Goal: Feedback & Contribution: Leave review/rating

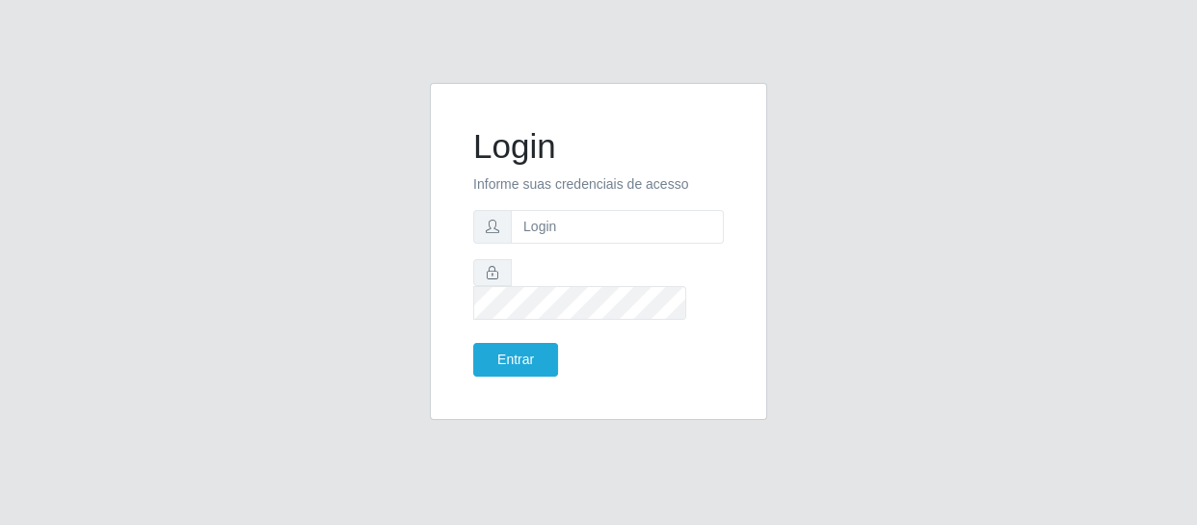
type input "[EMAIL_ADDRESS][DOMAIN_NAME]"
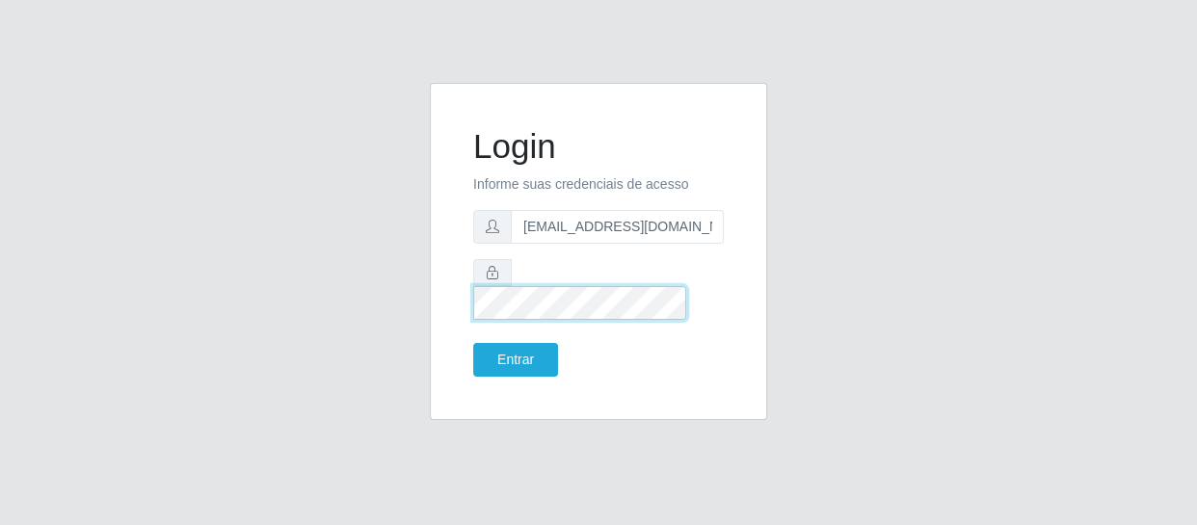
click at [473, 343] on button "Entrar" at bounding box center [515, 360] width 85 height 34
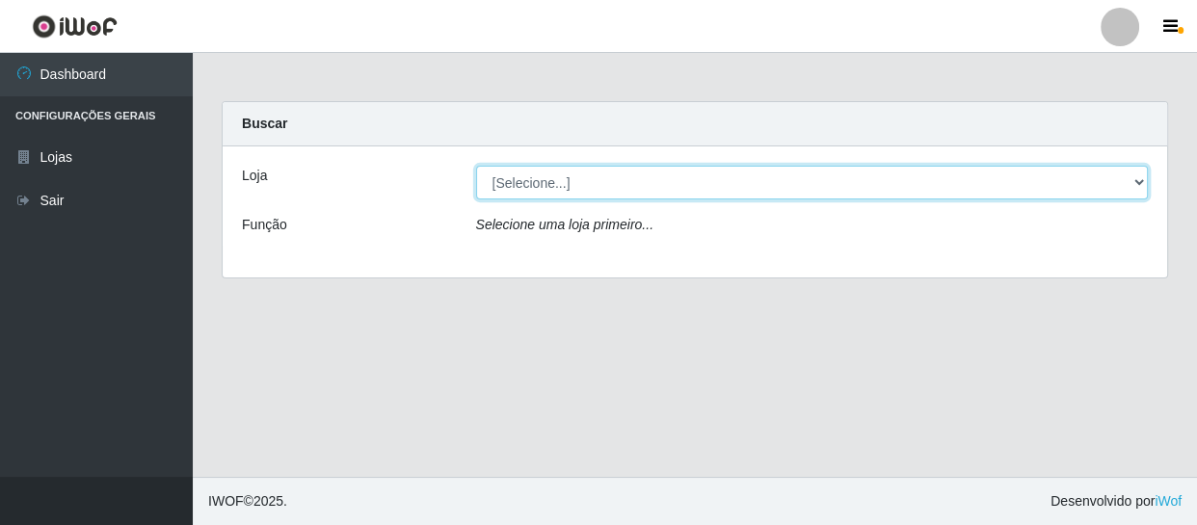
click at [1132, 184] on select "[Selecione...] SuperFácil Atacado - São Gonçalo do Amarante" at bounding box center [812, 183] width 673 height 34
select select "408"
click at [476, 166] on select "[Selecione...] SuperFácil Atacado - São Gonçalo do Amarante" at bounding box center [812, 183] width 673 height 34
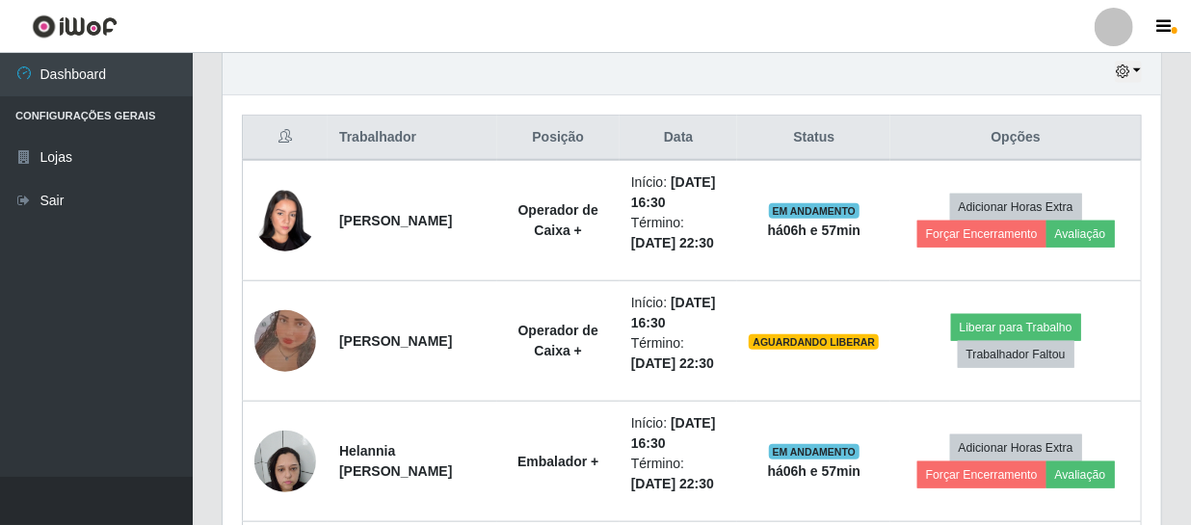
scroll to position [701, 0]
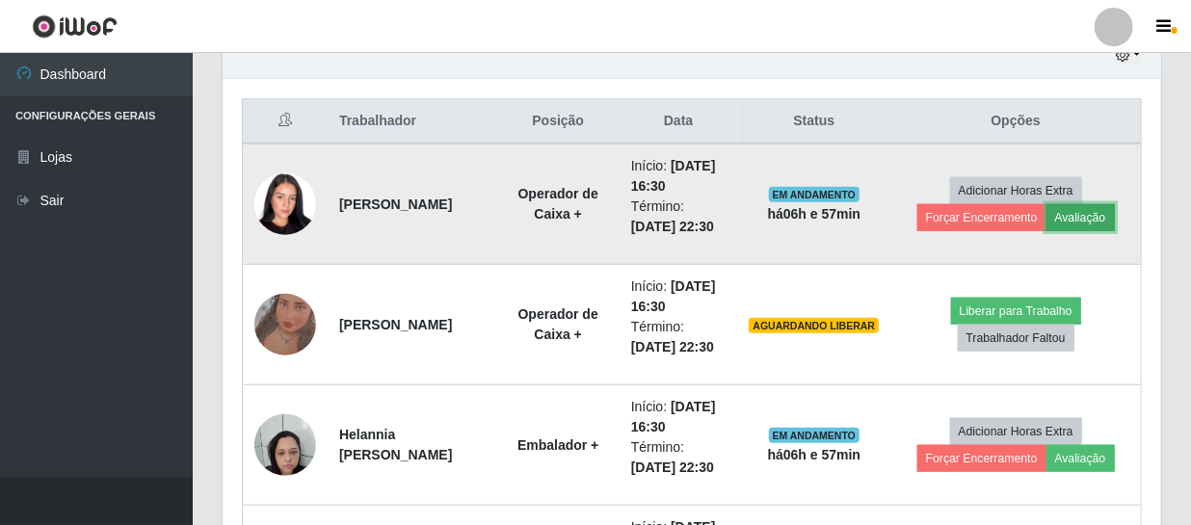
click at [1079, 210] on button "Avaliação" at bounding box center [1081, 217] width 68 height 27
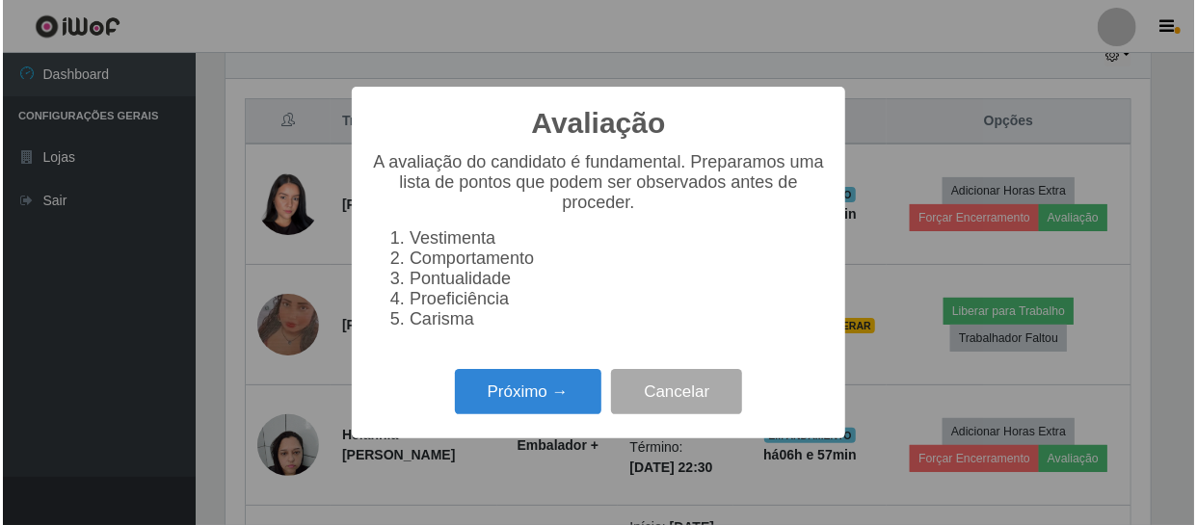
scroll to position [400, 930]
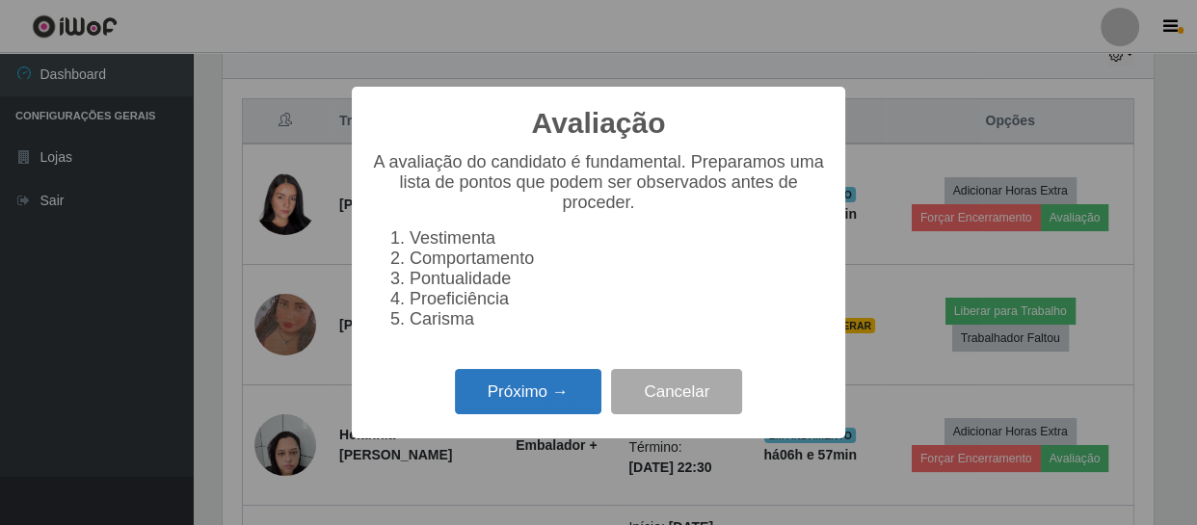
click at [554, 402] on button "Próximo →" at bounding box center [528, 391] width 146 height 45
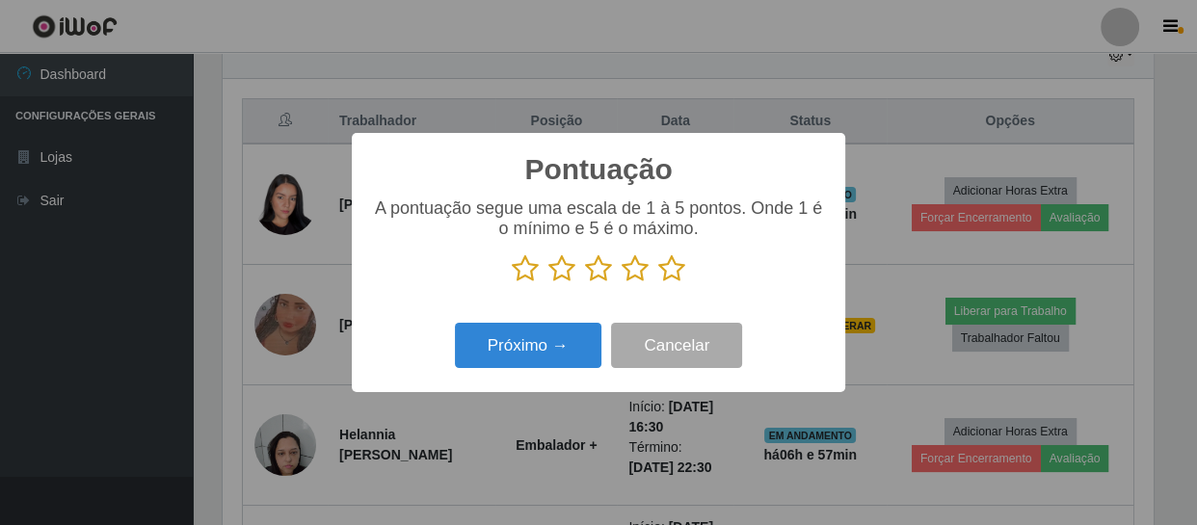
scroll to position [963329, 962797]
click at [674, 270] on icon at bounding box center [671, 268] width 27 height 29
click at [658, 283] on input "radio" at bounding box center [658, 283] width 0 height 0
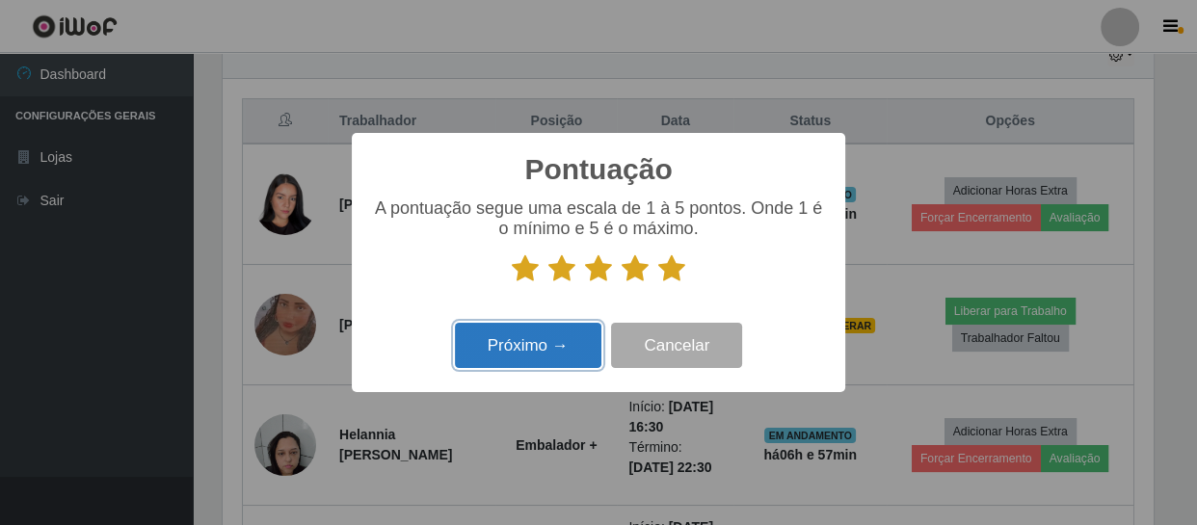
click at [573, 355] on button "Próximo →" at bounding box center [528, 345] width 146 height 45
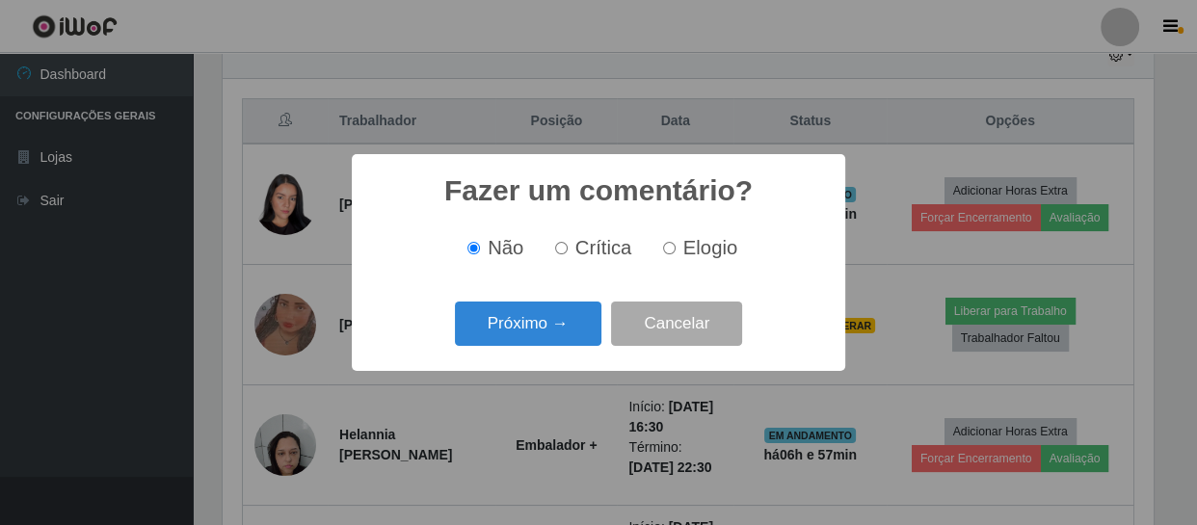
click at [665, 252] on input "Elogio" at bounding box center [669, 248] width 13 height 13
radio input "true"
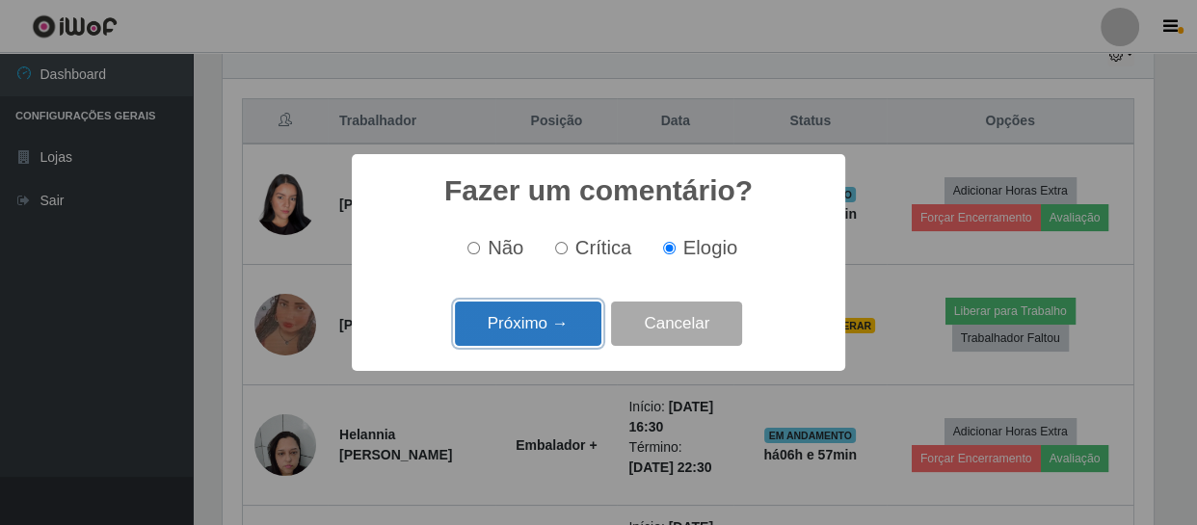
click at [545, 328] on button "Próximo →" at bounding box center [528, 324] width 146 height 45
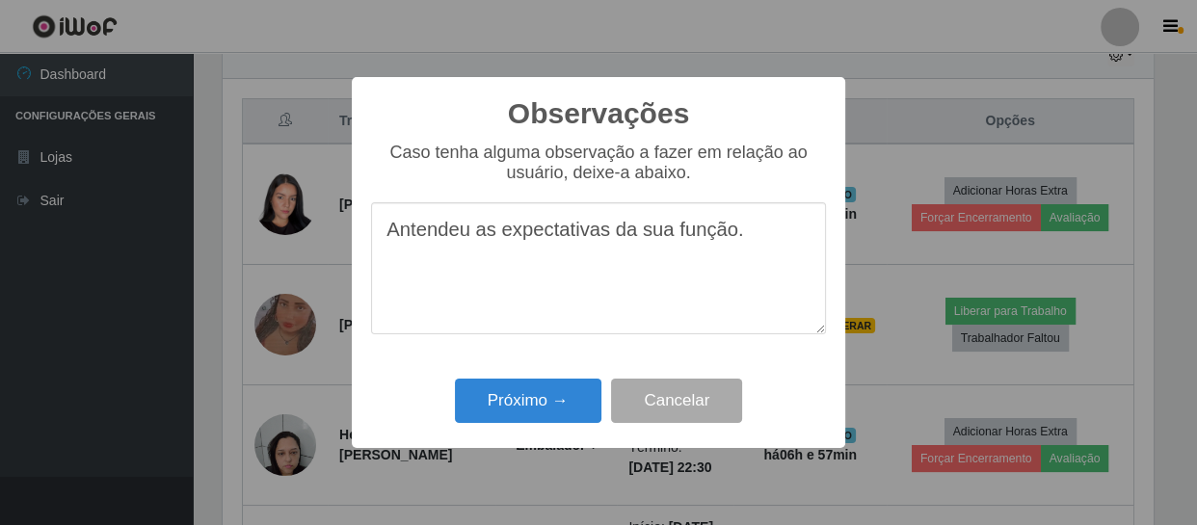
click at [407, 233] on textarea "Antendeu as expectativas da sua função." at bounding box center [598, 268] width 455 height 132
drag, startPoint x: 725, startPoint y: 239, endPoint x: 368, endPoint y: 247, distance: 356.7
click at [368, 247] on div "Observações × Caso tenha alguma observação a fazer em relação ao usuário, deixe…" at bounding box center [598, 262] width 493 height 371
type textarea "Atendeu as expectativas da sua função."
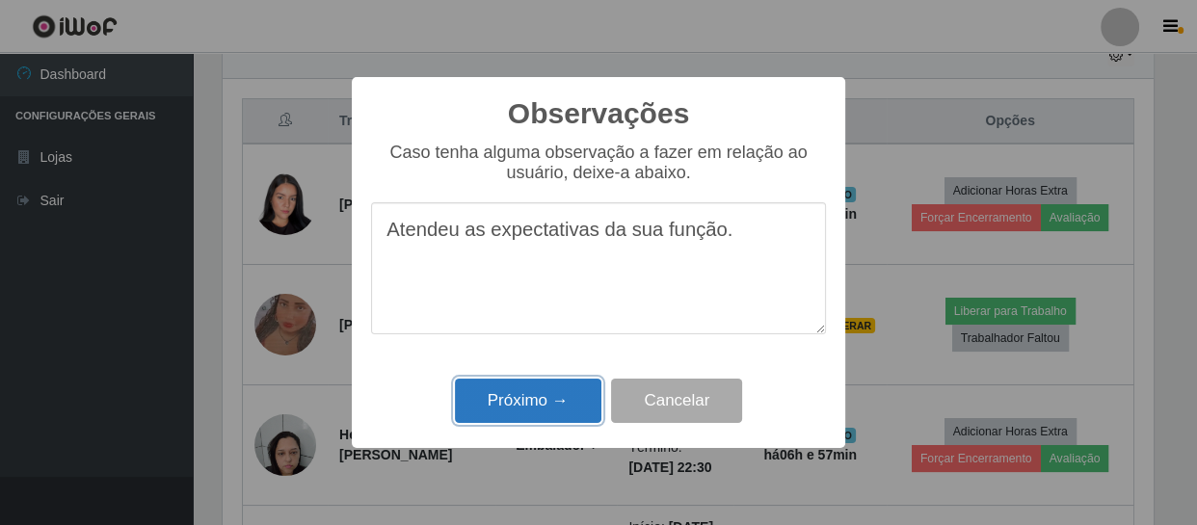
click at [501, 405] on button "Próximo →" at bounding box center [528, 401] width 146 height 45
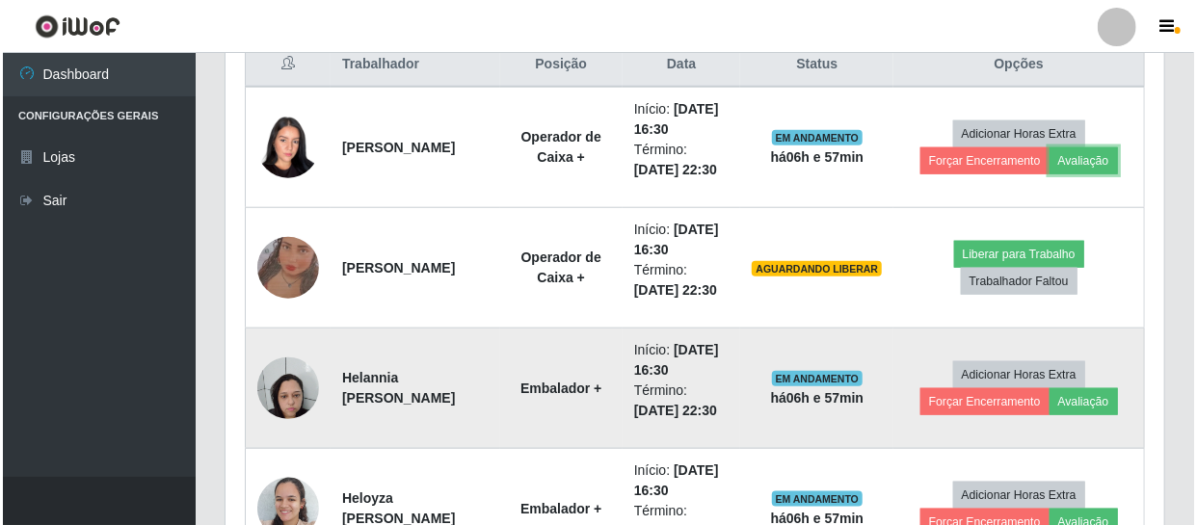
scroll to position [788, 0]
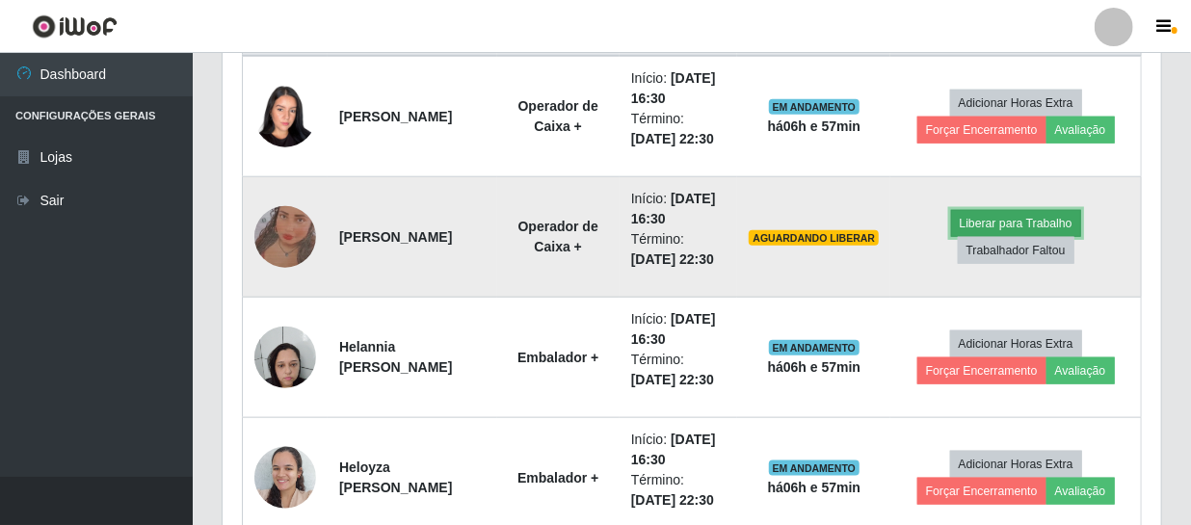
click at [996, 224] on button "Liberar para Trabalho" at bounding box center [1016, 223] width 130 height 27
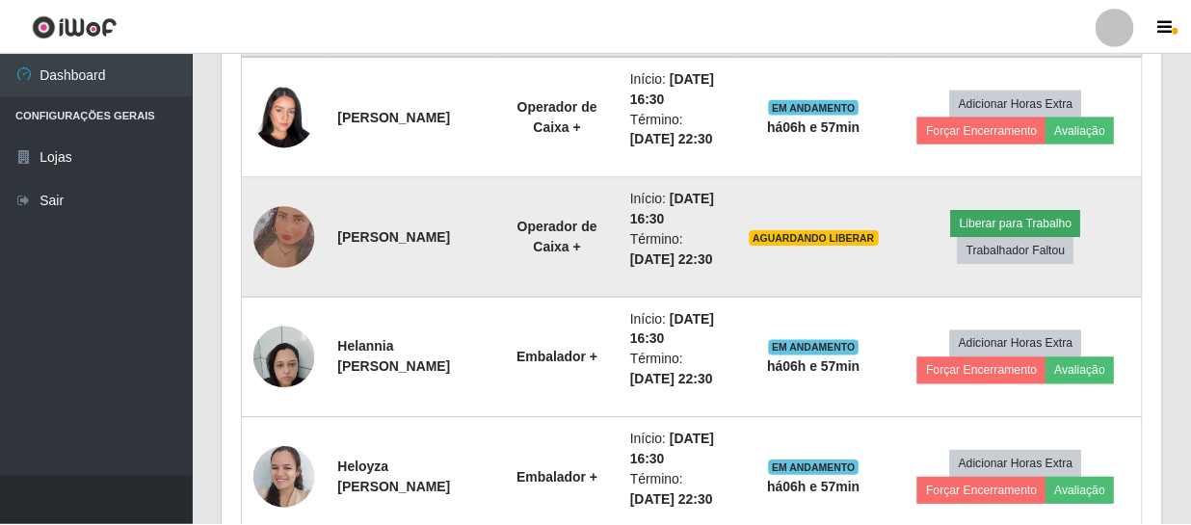
scroll to position [400, 930]
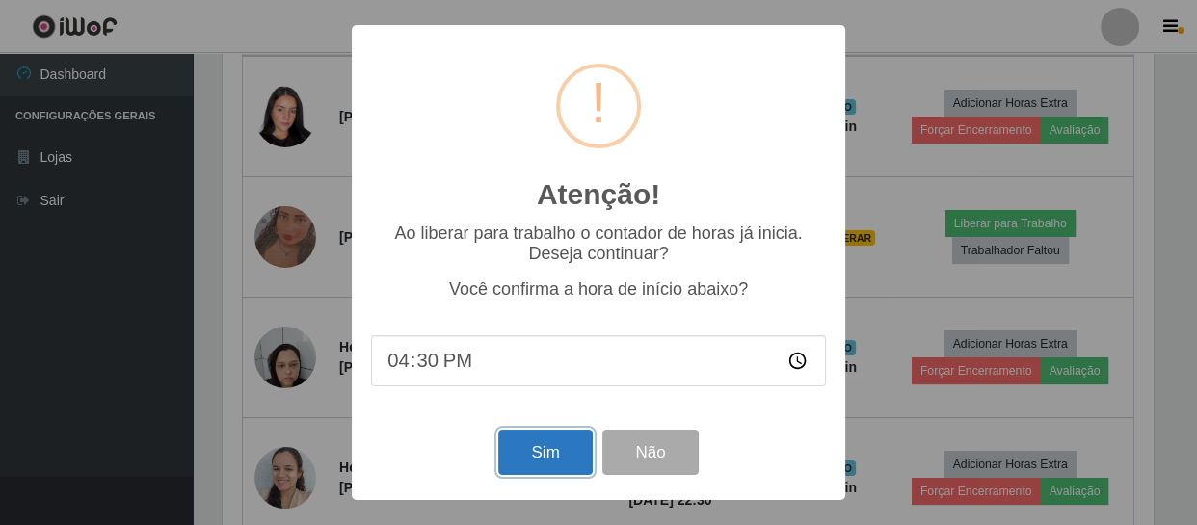
click at [564, 458] on button "Sim" at bounding box center [544, 452] width 93 height 45
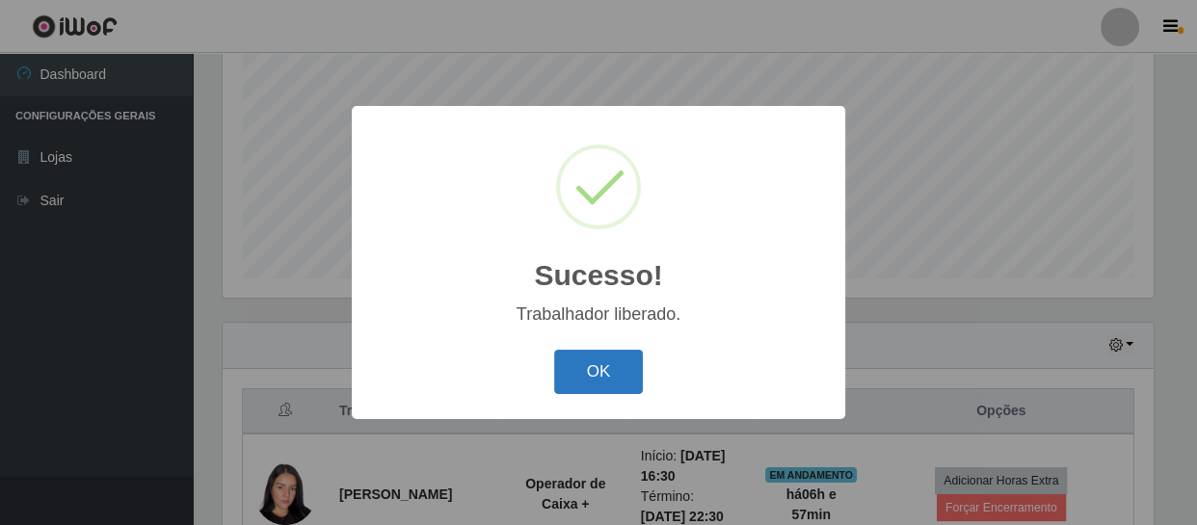
click at [590, 360] on button "OK" at bounding box center [599, 372] width 90 height 45
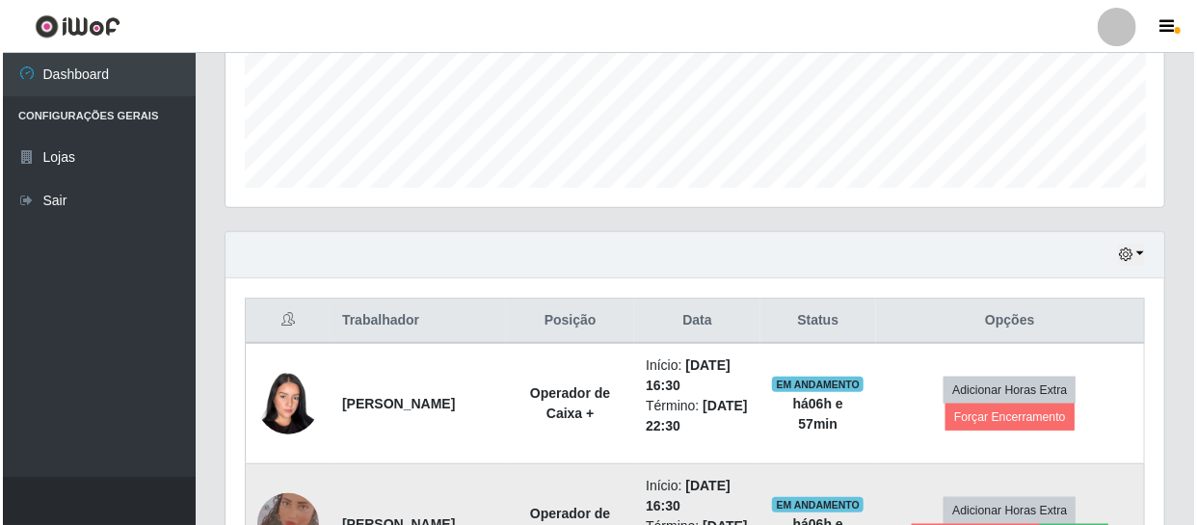
scroll to position [761, 0]
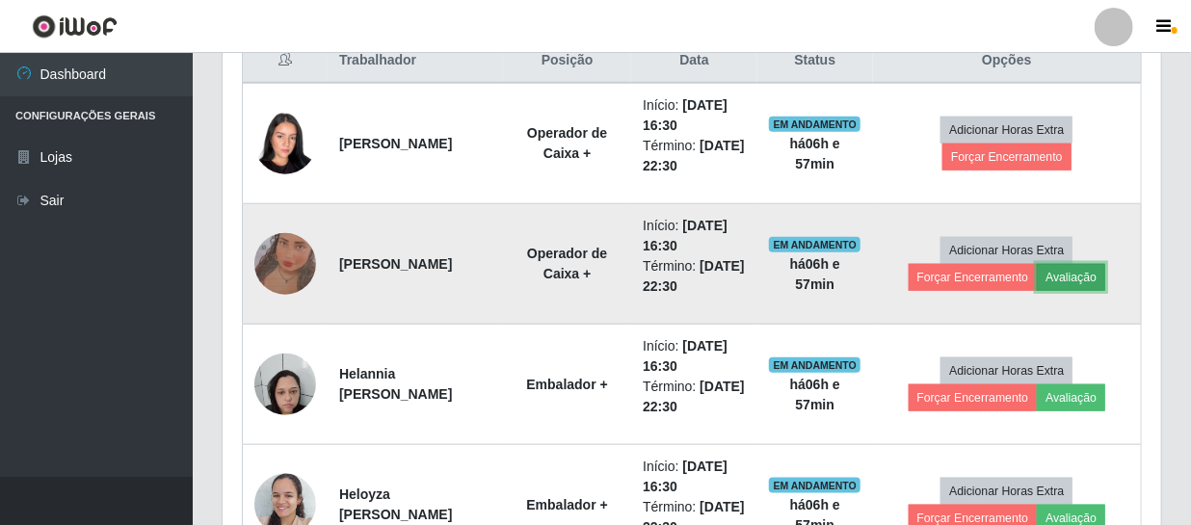
click at [1076, 270] on button "Avaliação" at bounding box center [1071, 277] width 68 height 27
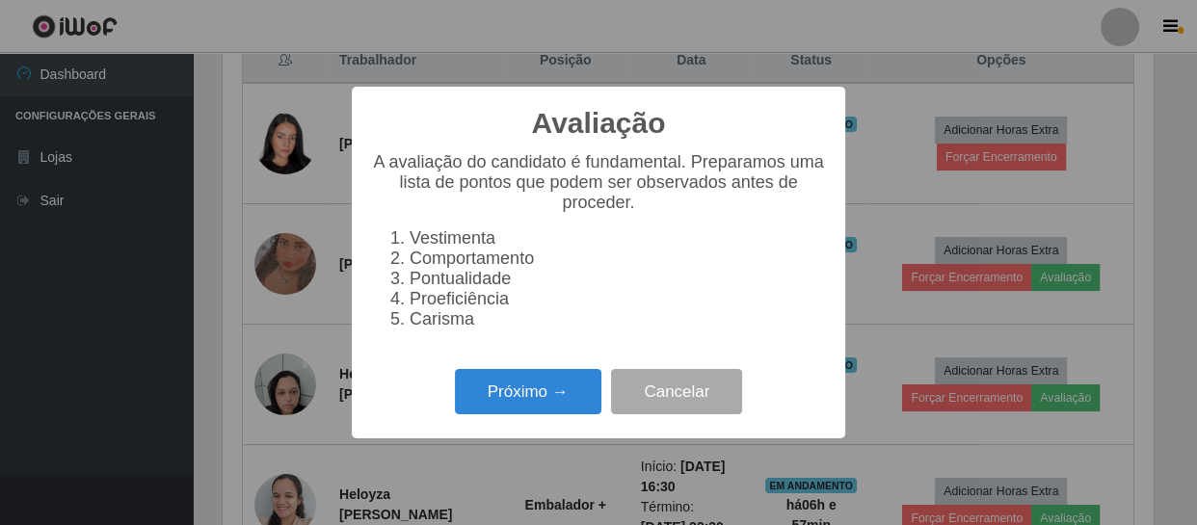
scroll to position [400, 930]
click at [573, 396] on button "Próximo →" at bounding box center [528, 391] width 146 height 45
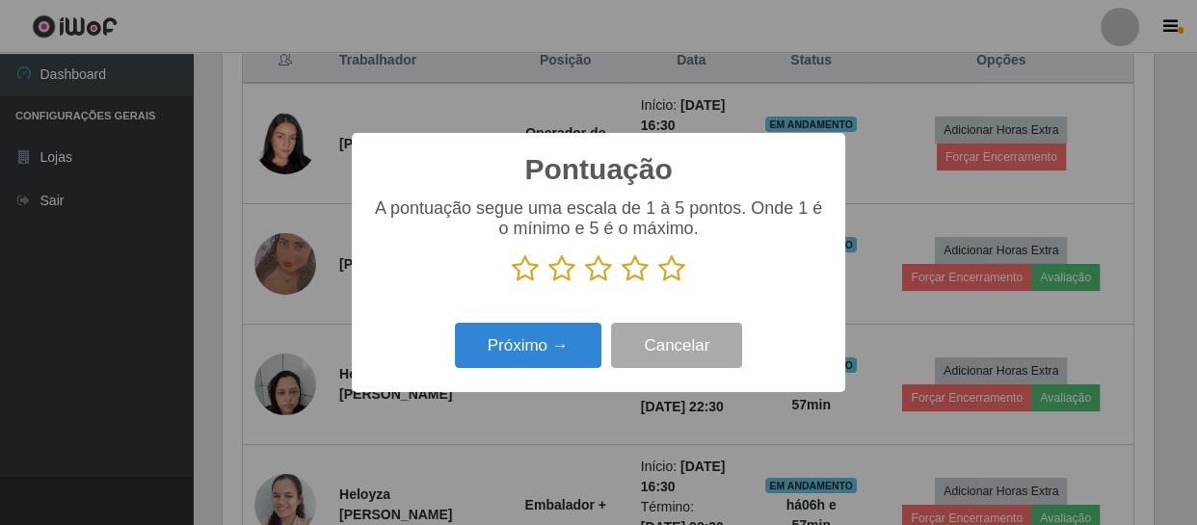
click at [630, 270] on icon at bounding box center [635, 268] width 27 height 29
click at [622, 283] on input "radio" at bounding box center [622, 283] width 0 height 0
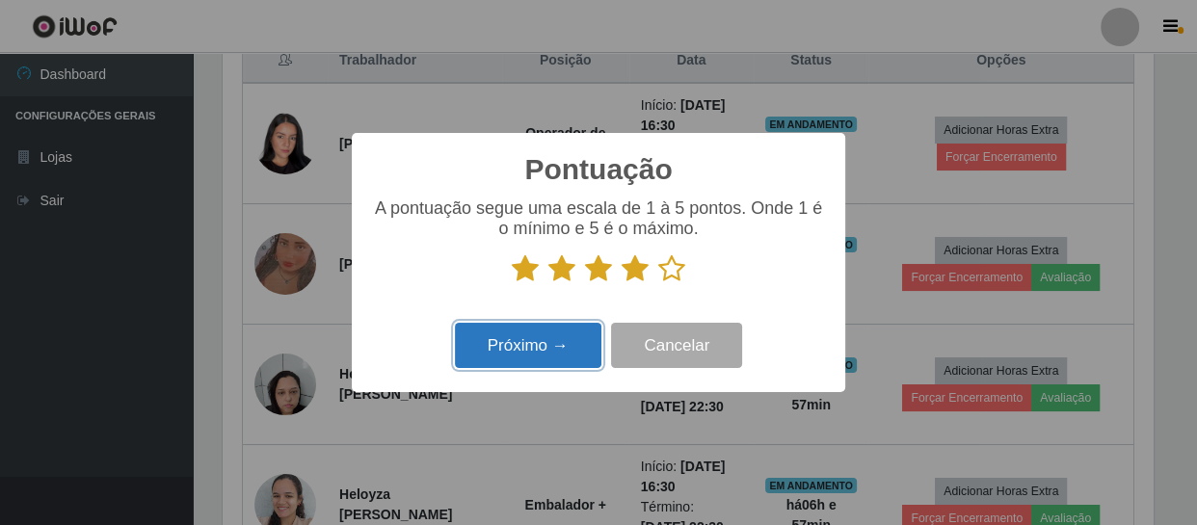
click at [563, 335] on button "Próximo →" at bounding box center [528, 345] width 146 height 45
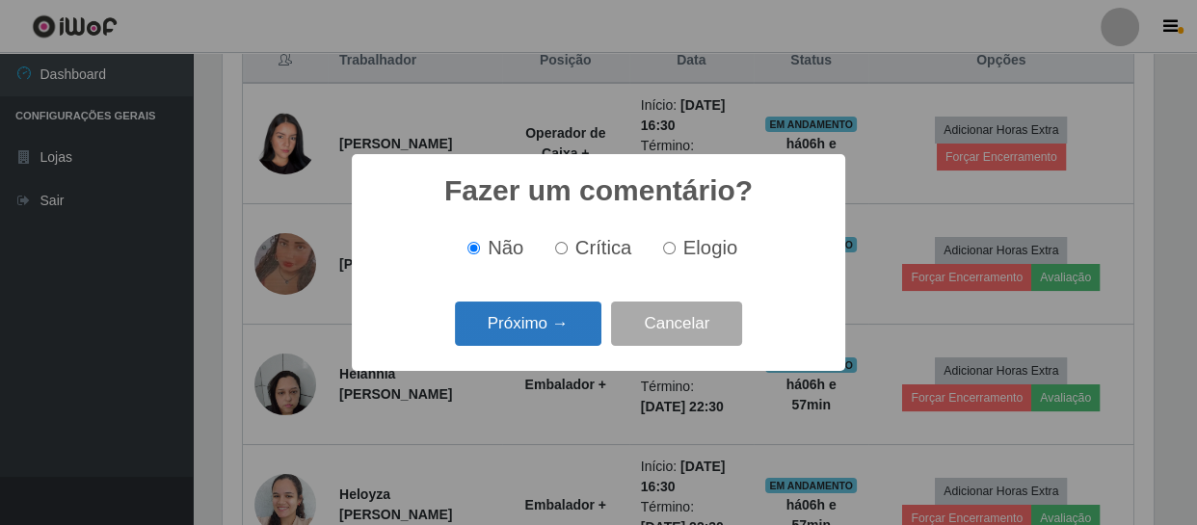
click at [569, 315] on button "Próximo →" at bounding box center [528, 324] width 146 height 45
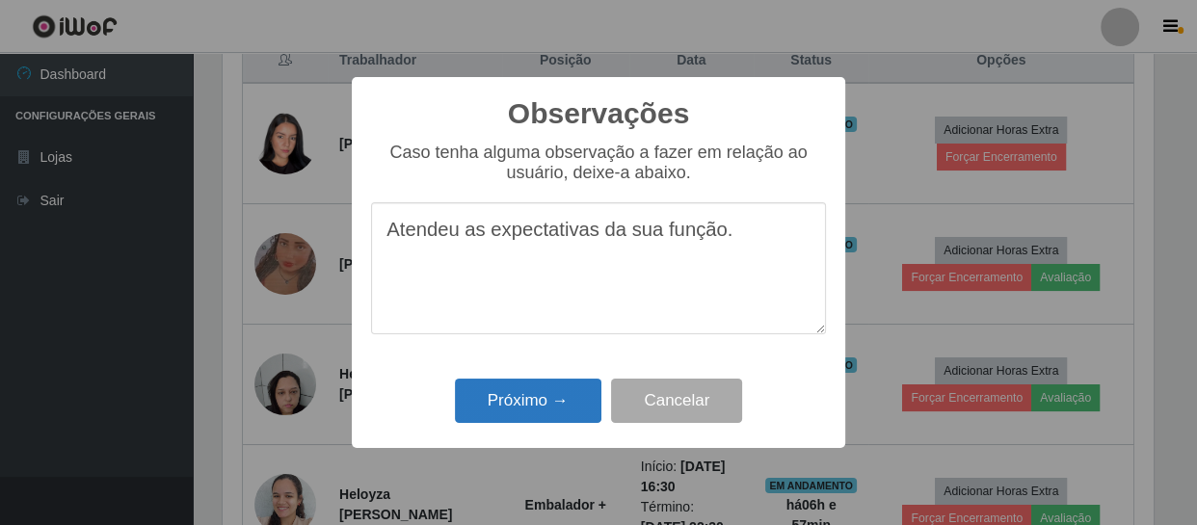
type textarea "Atendeu as expectativas da sua função."
click at [551, 391] on button "Próximo →" at bounding box center [528, 401] width 146 height 45
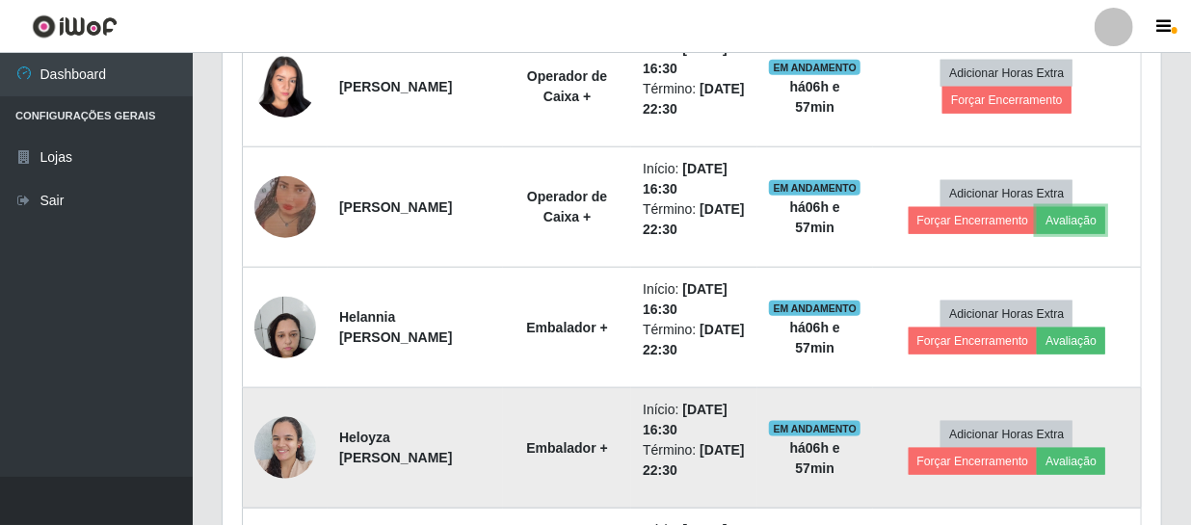
scroll to position [848, 0]
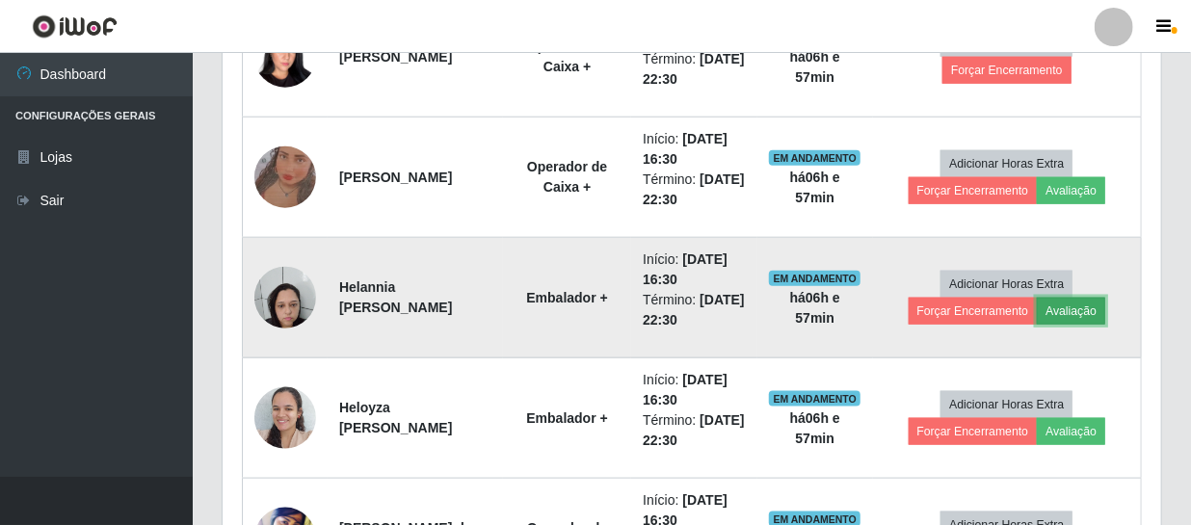
click at [1081, 308] on button "Avaliação" at bounding box center [1071, 311] width 68 height 27
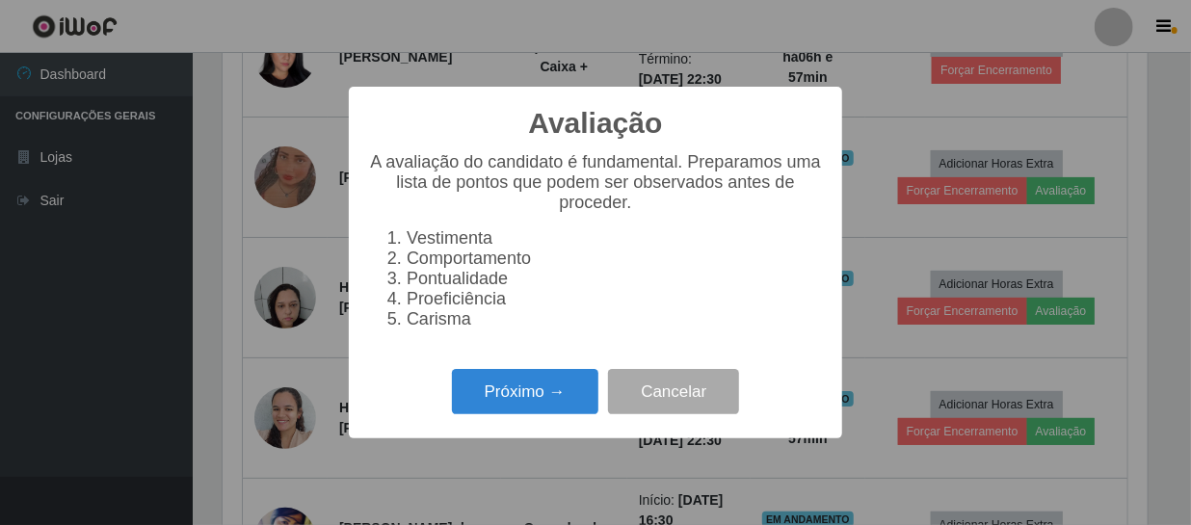
scroll to position [0, 0]
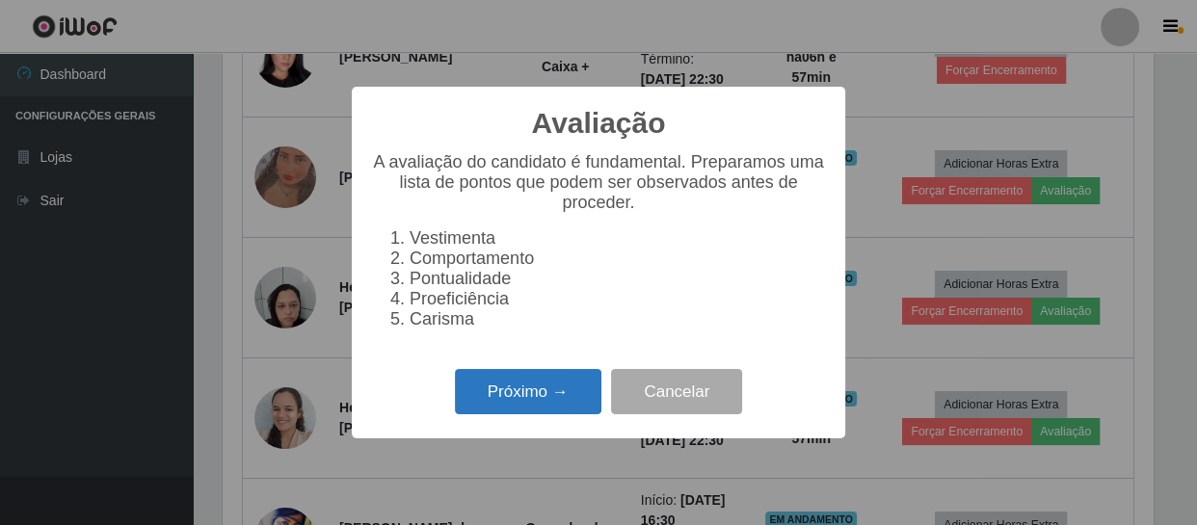
click at [545, 412] on button "Próximo →" at bounding box center [528, 391] width 146 height 45
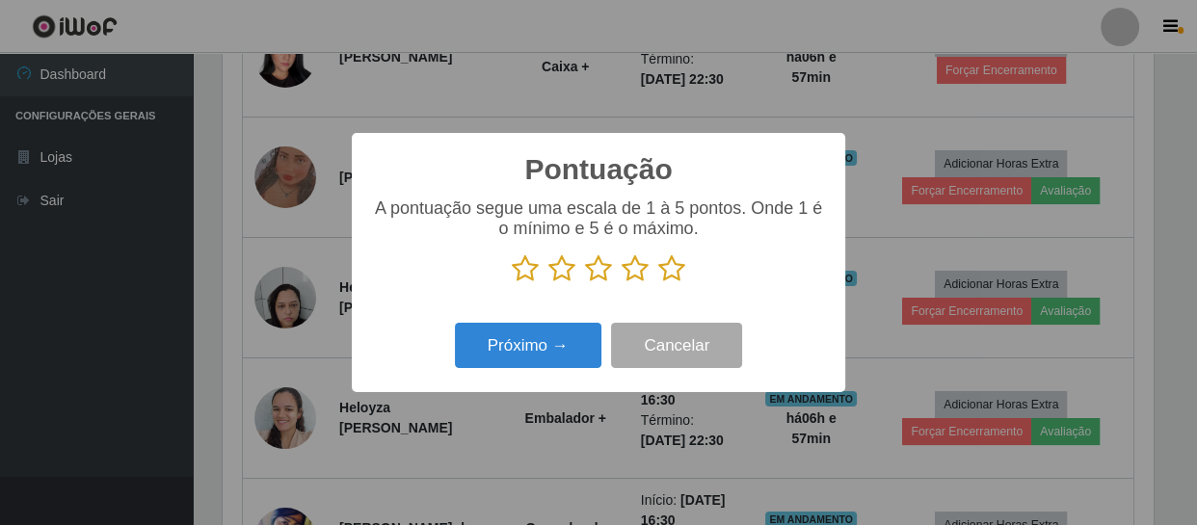
click at [666, 265] on icon at bounding box center [671, 268] width 27 height 29
click at [658, 283] on input "radio" at bounding box center [658, 283] width 0 height 0
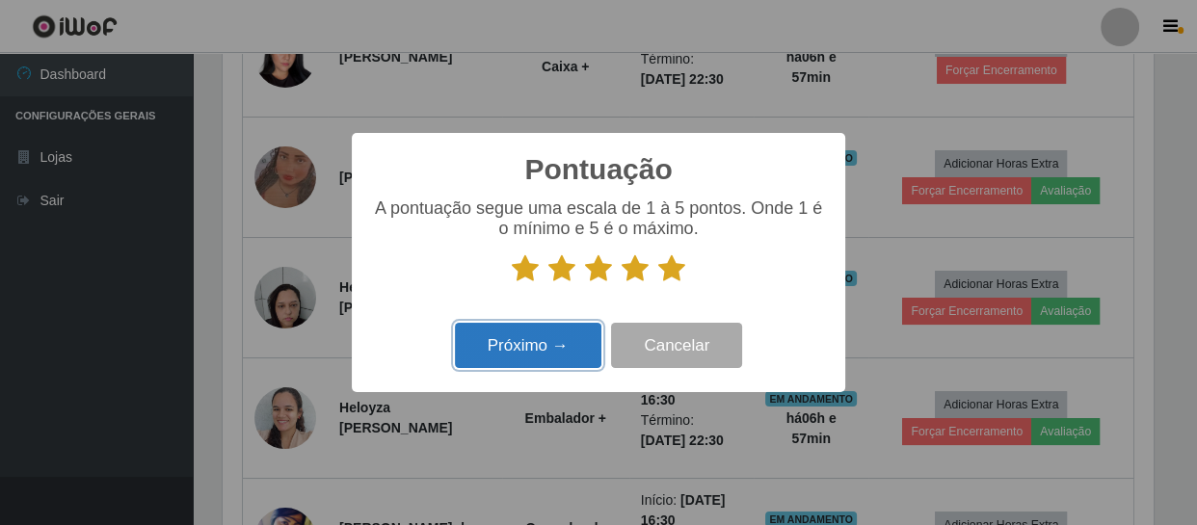
click at [530, 349] on button "Próximo →" at bounding box center [528, 345] width 146 height 45
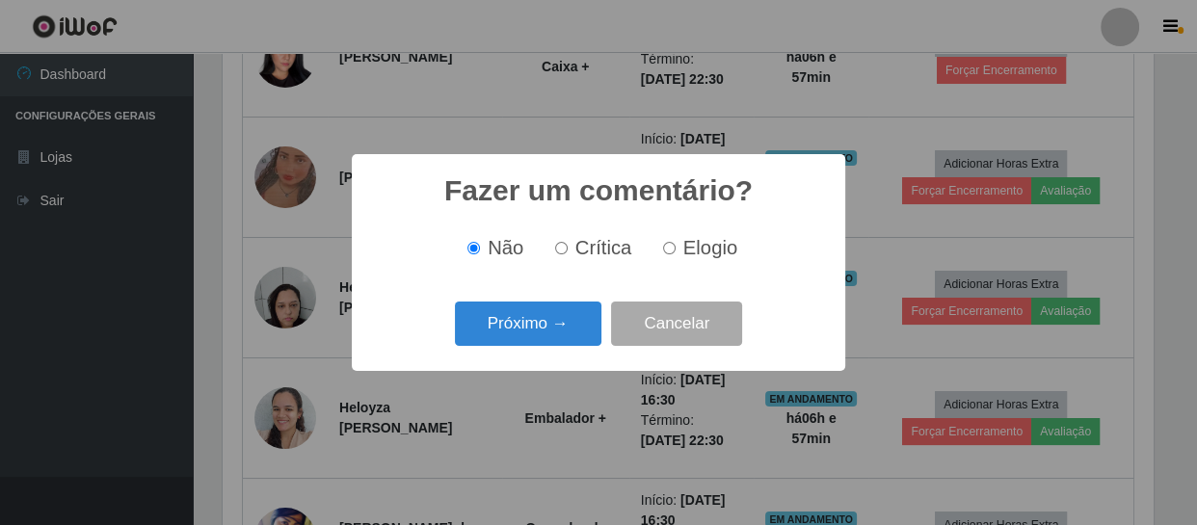
click at [671, 250] on input "Elogio" at bounding box center [669, 248] width 13 height 13
radio input "true"
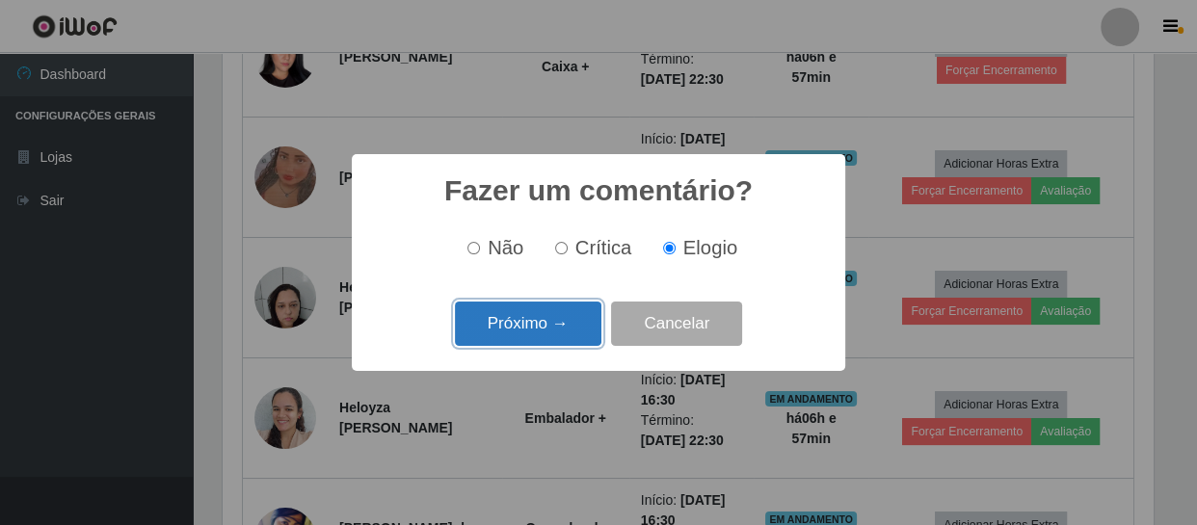
click at [557, 328] on button "Próximo →" at bounding box center [528, 324] width 146 height 45
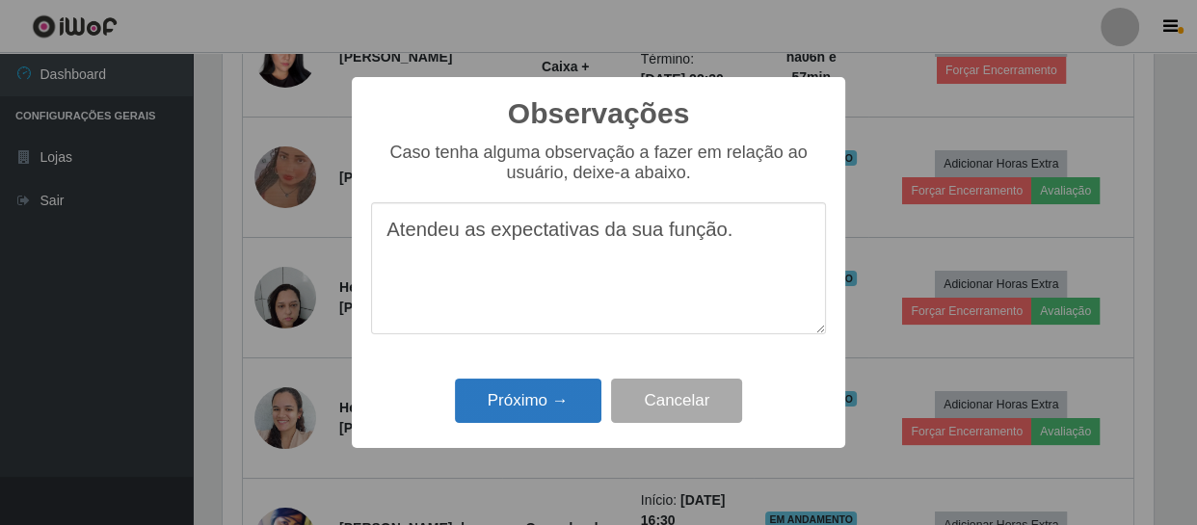
type textarea "Atendeu as expectativas da sua função."
click at [547, 405] on button "Próximo →" at bounding box center [528, 401] width 146 height 45
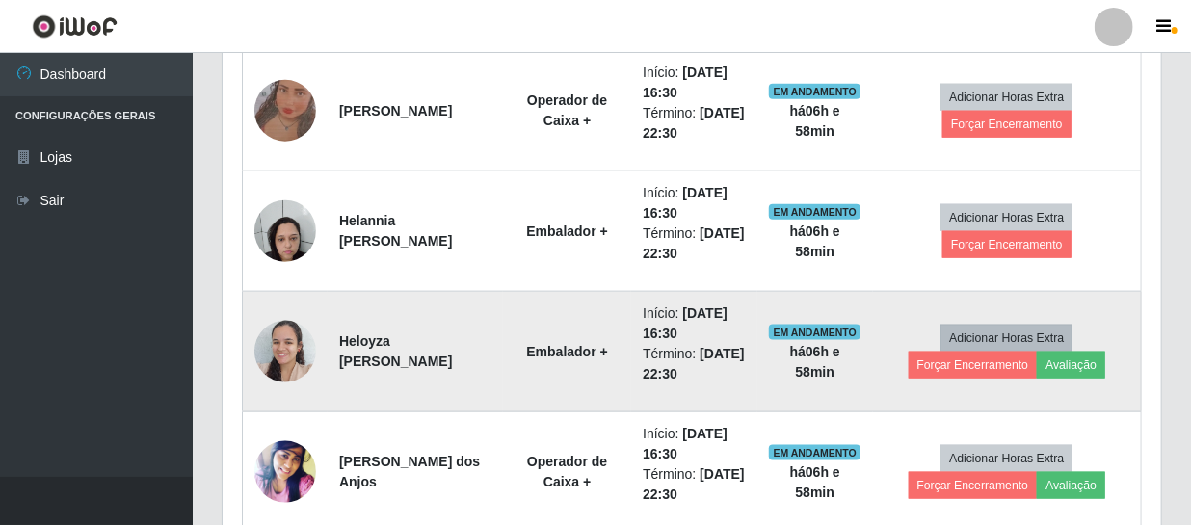
scroll to position [1023, 0]
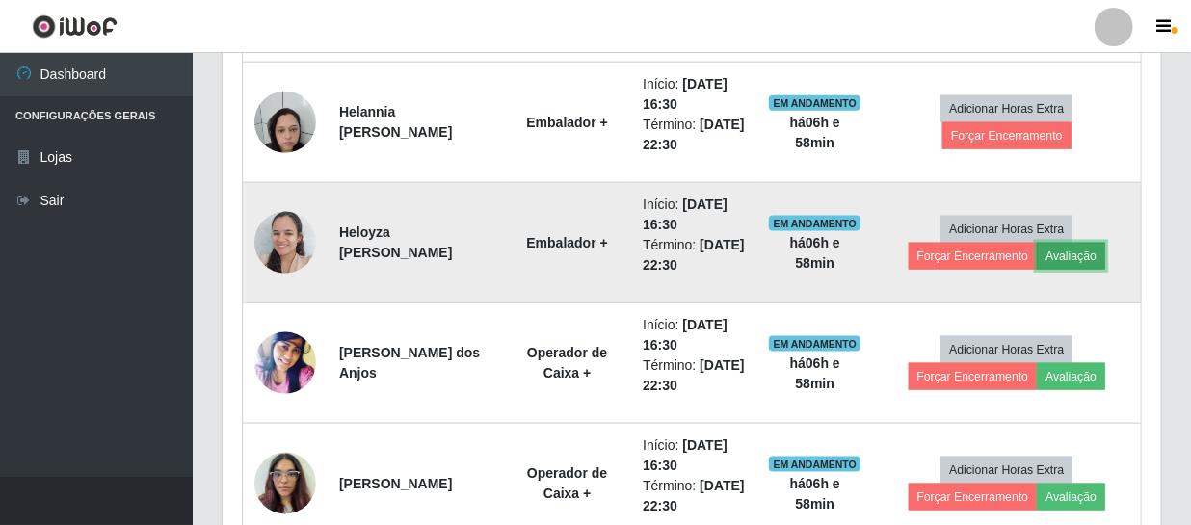
click at [1079, 255] on button "Avaliação" at bounding box center [1071, 256] width 68 height 27
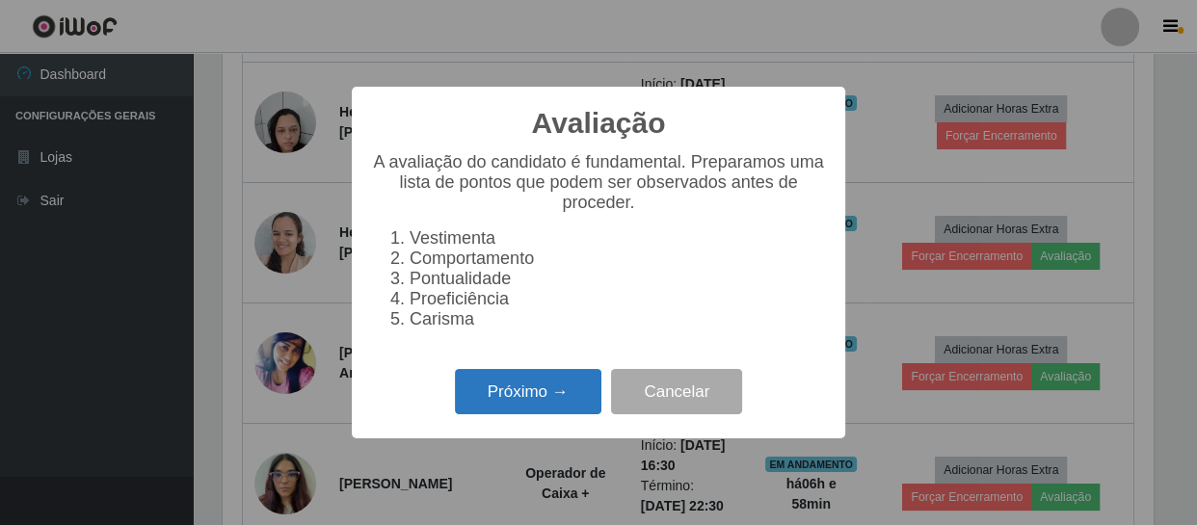
click at [560, 399] on button "Próximo →" at bounding box center [528, 391] width 146 height 45
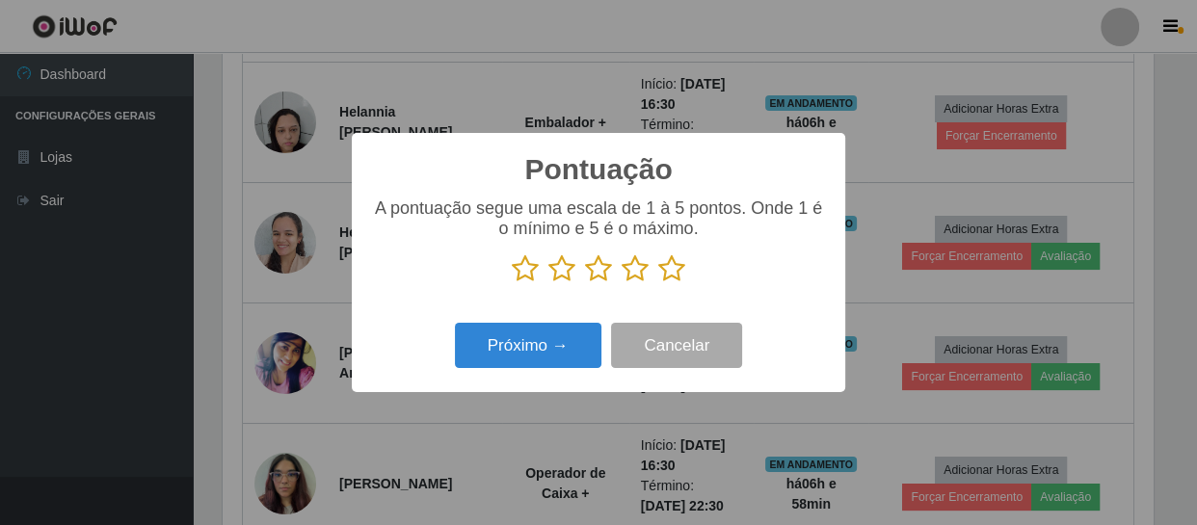
click at [670, 266] on icon at bounding box center [671, 268] width 27 height 29
click at [658, 283] on input "radio" at bounding box center [658, 283] width 0 height 0
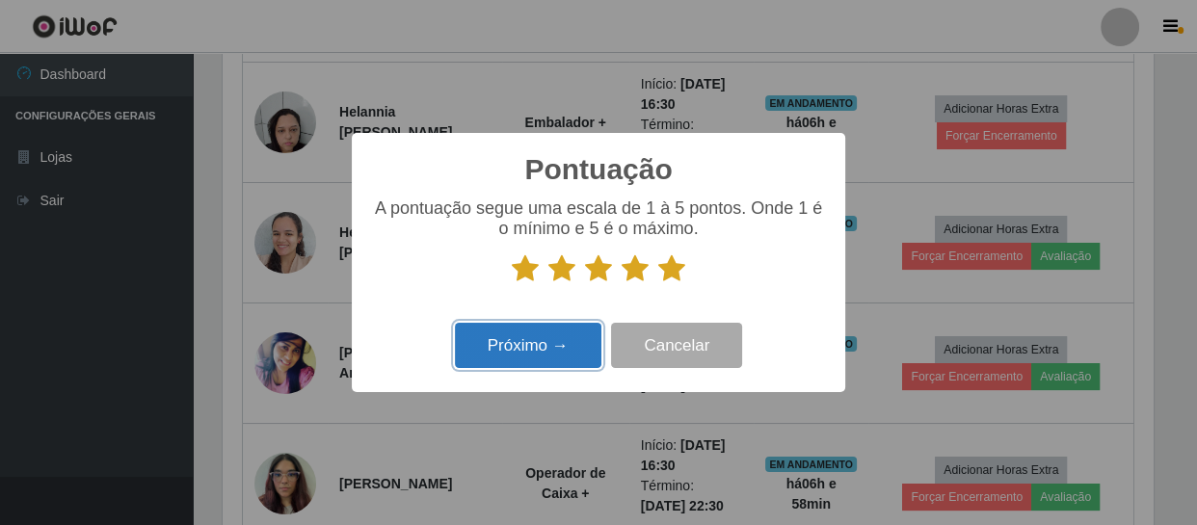
click at [573, 345] on button "Próximo →" at bounding box center [528, 345] width 146 height 45
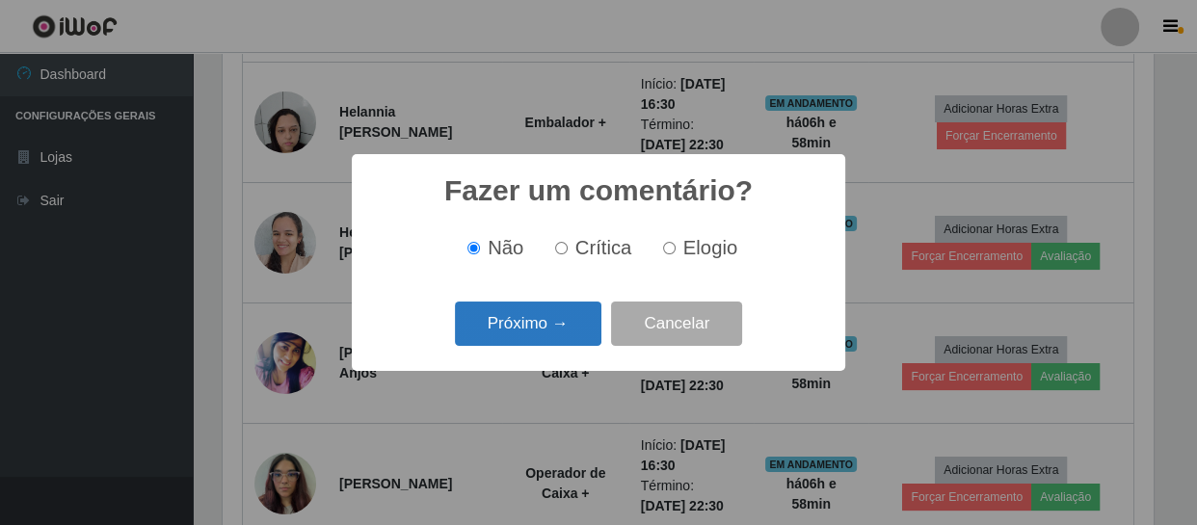
click at [548, 337] on button "Próximo →" at bounding box center [528, 324] width 146 height 45
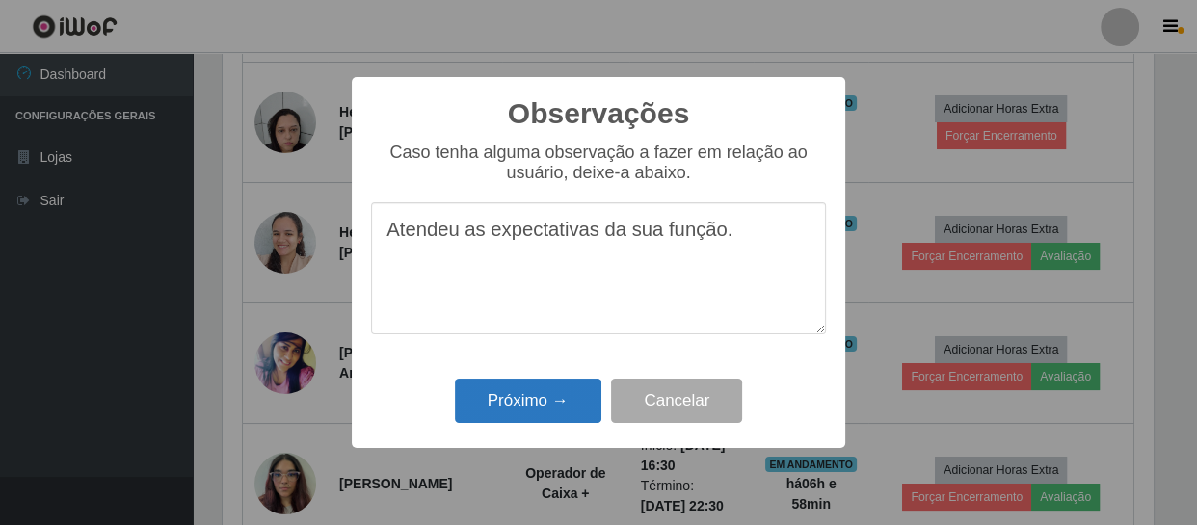
type textarea "Atendeu as expectativas da sua função."
click at [541, 393] on button "Próximo →" at bounding box center [528, 401] width 146 height 45
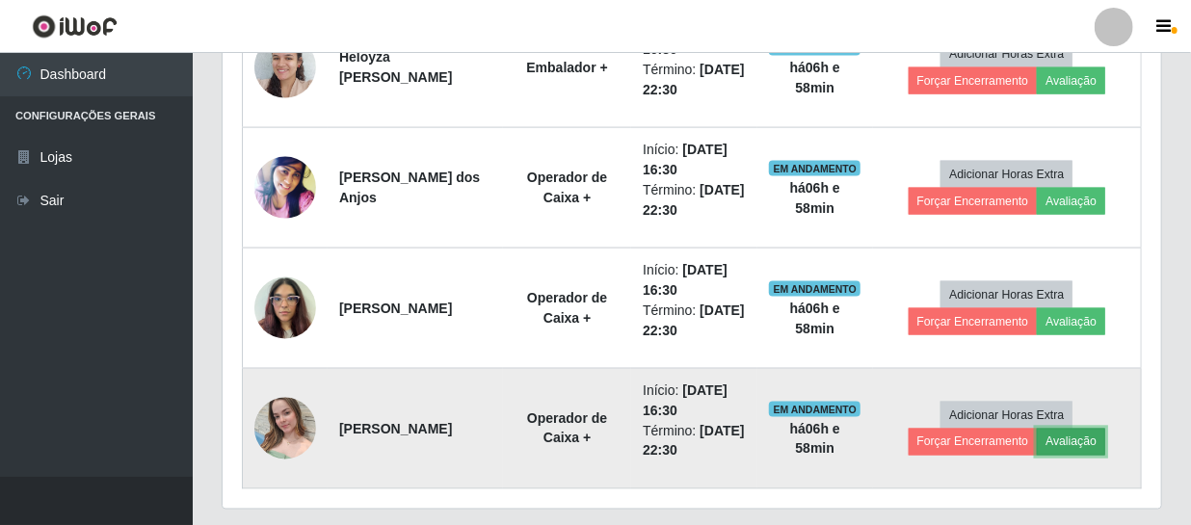
click at [1074, 437] on button "Avaliação" at bounding box center [1071, 442] width 68 height 27
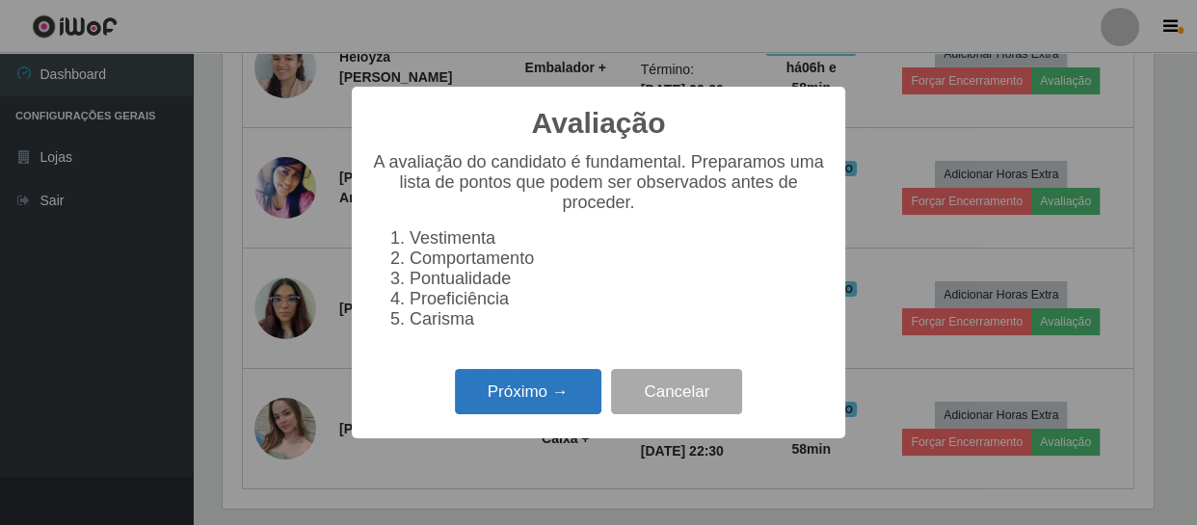
click at [582, 408] on button "Próximo →" at bounding box center [528, 391] width 146 height 45
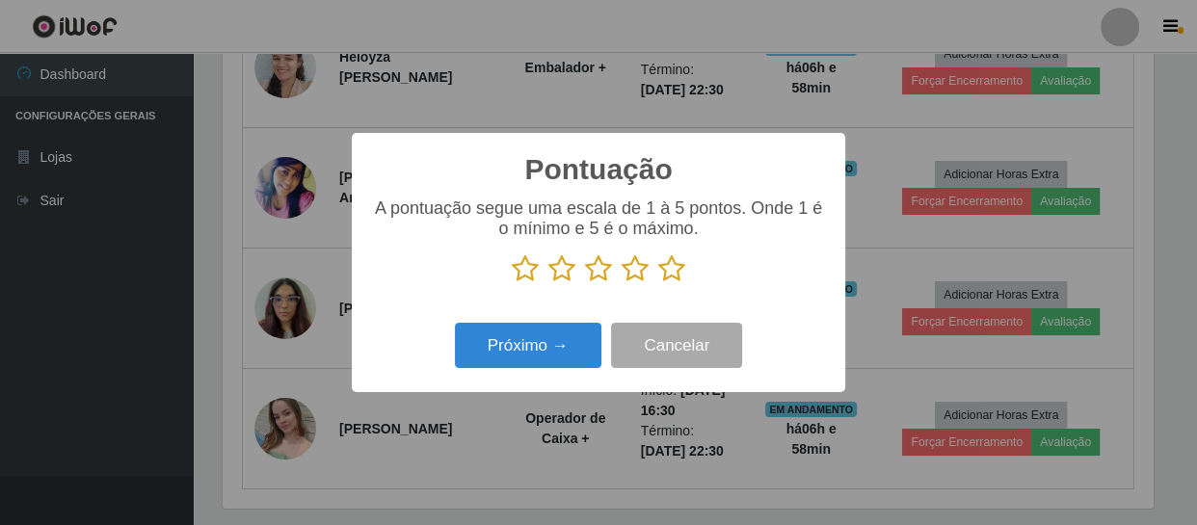
click at [662, 269] on icon at bounding box center [671, 268] width 27 height 29
click at [658, 283] on input "radio" at bounding box center [658, 283] width 0 height 0
click at [585, 317] on div "Pontuação × A pontuação segue uma escala de 1 à 5 pontos. Onde 1 é o mínimo e 5…" at bounding box center [598, 262] width 493 height 259
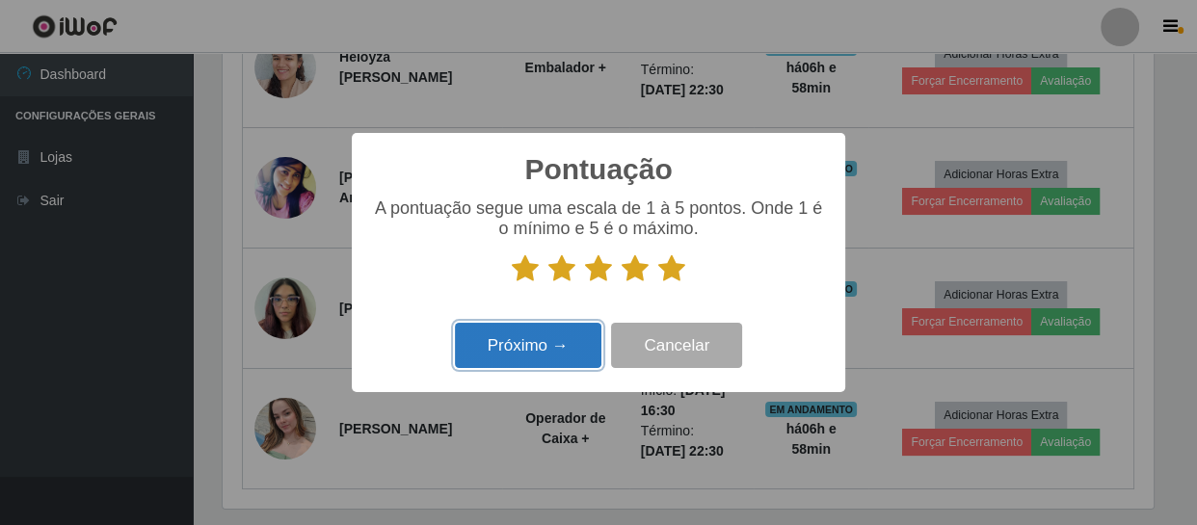
click at [577, 335] on button "Próximo →" at bounding box center [528, 345] width 146 height 45
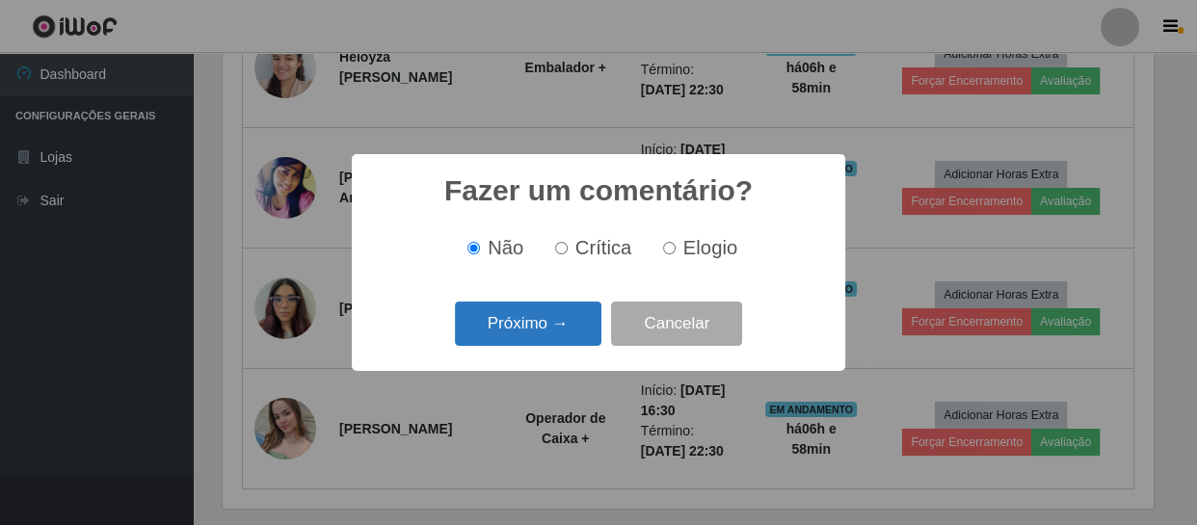
click at [571, 313] on button "Próximo →" at bounding box center [528, 324] width 146 height 45
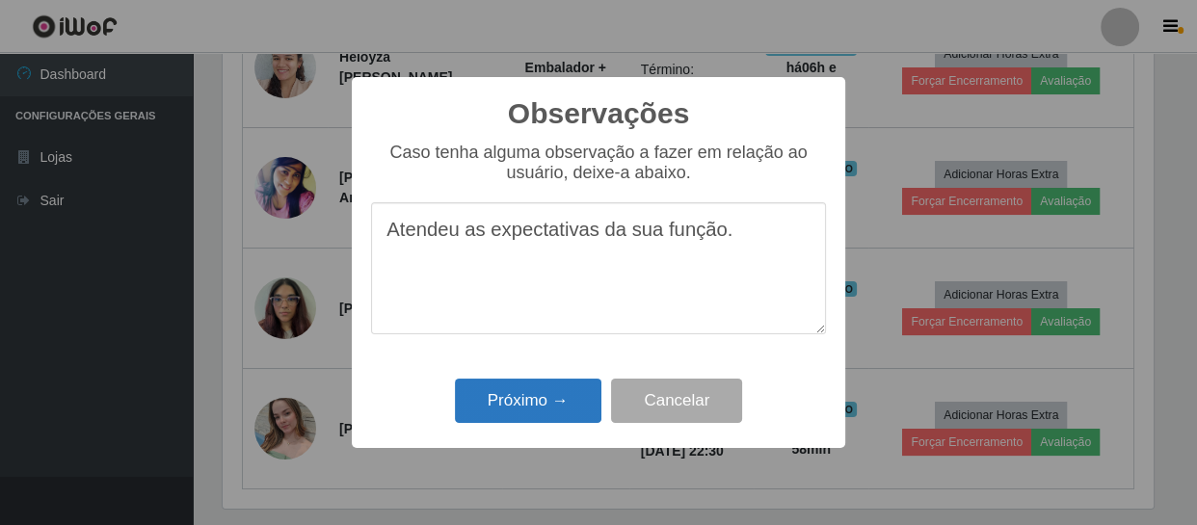
type textarea "Atendeu as expectativas da sua função."
click at [573, 391] on button "Próximo →" at bounding box center [528, 401] width 146 height 45
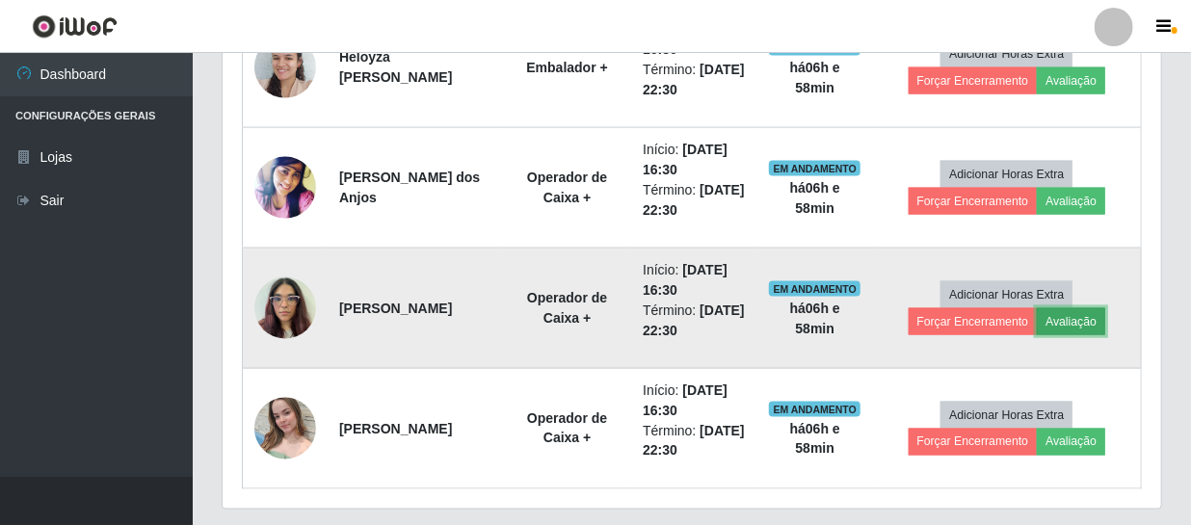
click at [1084, 321] on button "Avaliação" at bounding box center [1071, 321] width 68 height 27
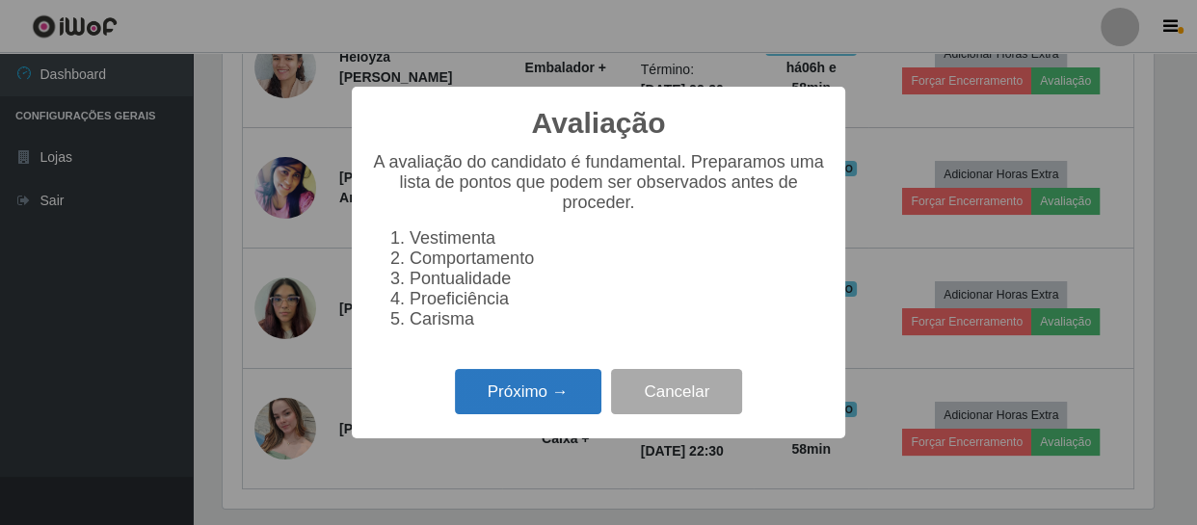
click at [580, 401] on button "Próximo →" at bounding box center [528, 391] width 146 height 45
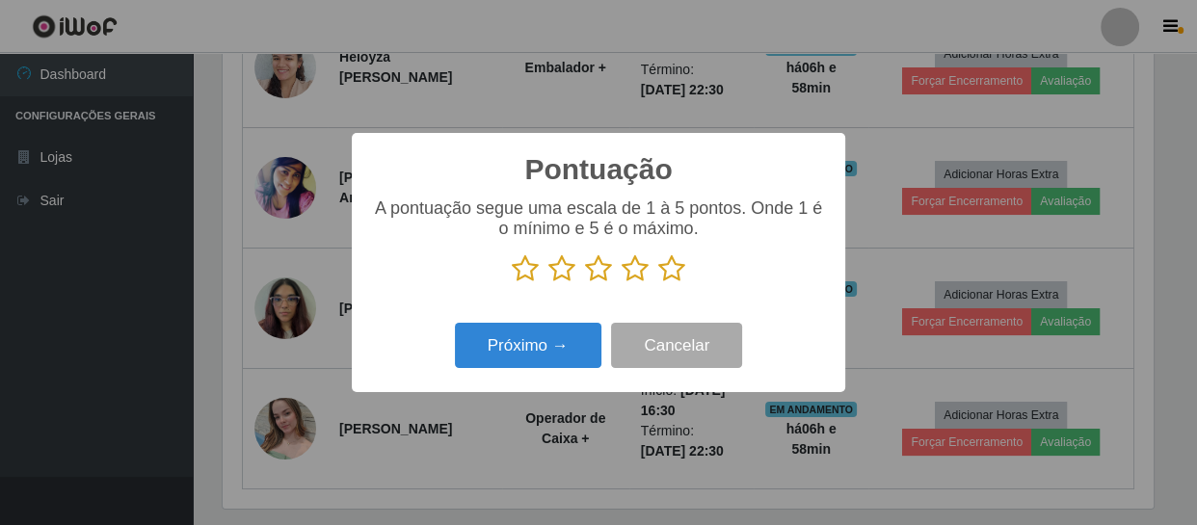
click at [674, 266] on icon at bounding box center [671, 268] width 27 height 29
click at [658, 283] on input "radio" at bounding box center [658, 283] width 0 height 0
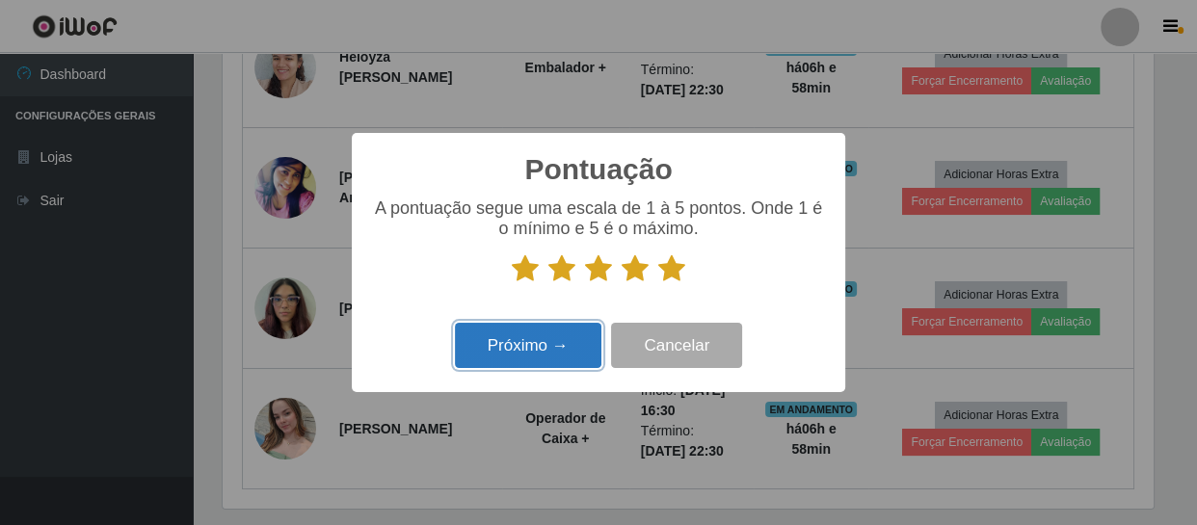
click at [524, 340] on button "Próximo →" at bounding box center [528, 345] width 146 height 45
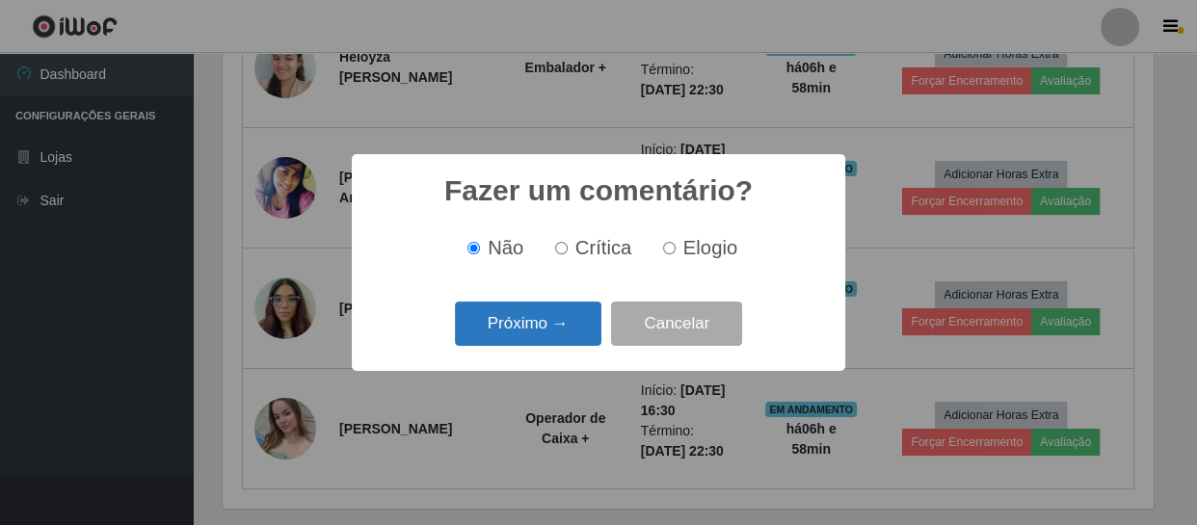
click at [555, 319] on button "Próximo →" at bounding box center [528, 324] width 146 height 45
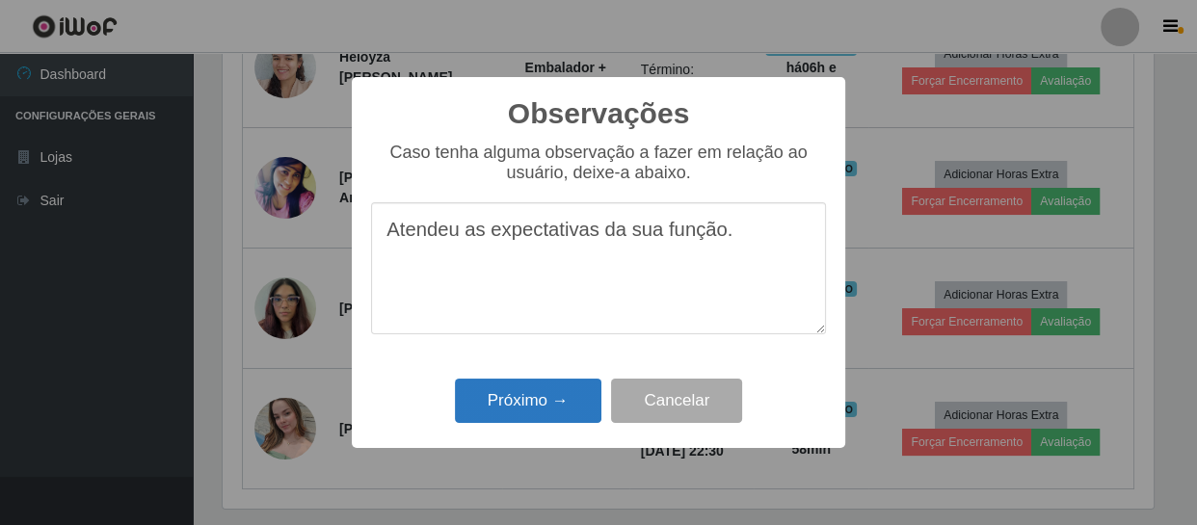
type textarea "Atendeu as expectativas da sua função."
click at [542, 401] on button "Próximo →" at bounding box center [528, 401] width 146 height 45
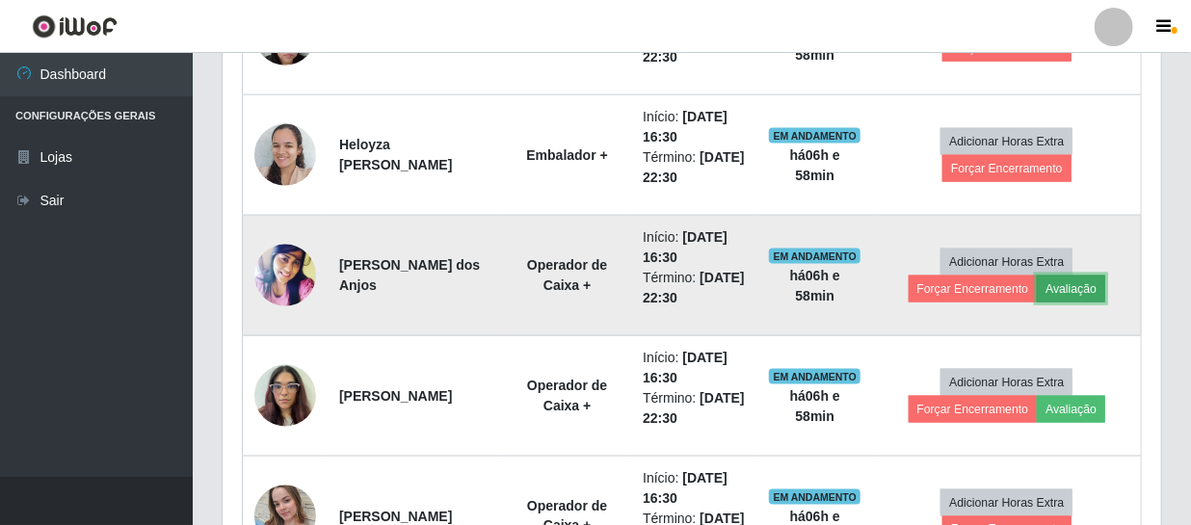
click at [1073, 285] on button "Avaliação" at bounding box center [1071, 289] width 68 height 27
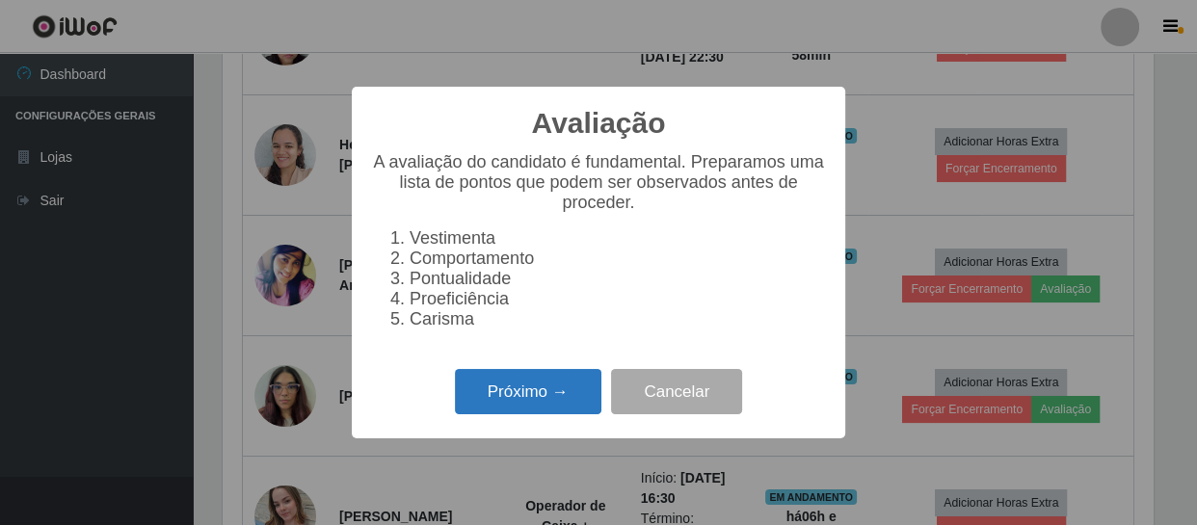
click at [513, 401] on button "Próximo →" at bounding box center [528, 391] width 146 height 45
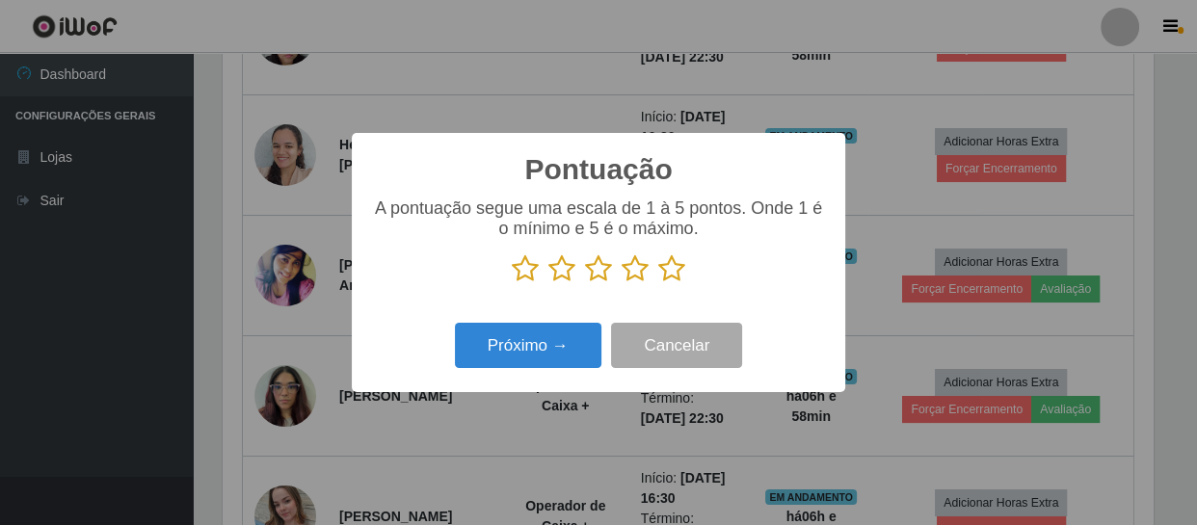
click at [663, 270] on icon at bounding box center [671, 268] width 27 height 29
click at [658, 283] on input "radio" at bounding box center [658, 283] width 0 height 0
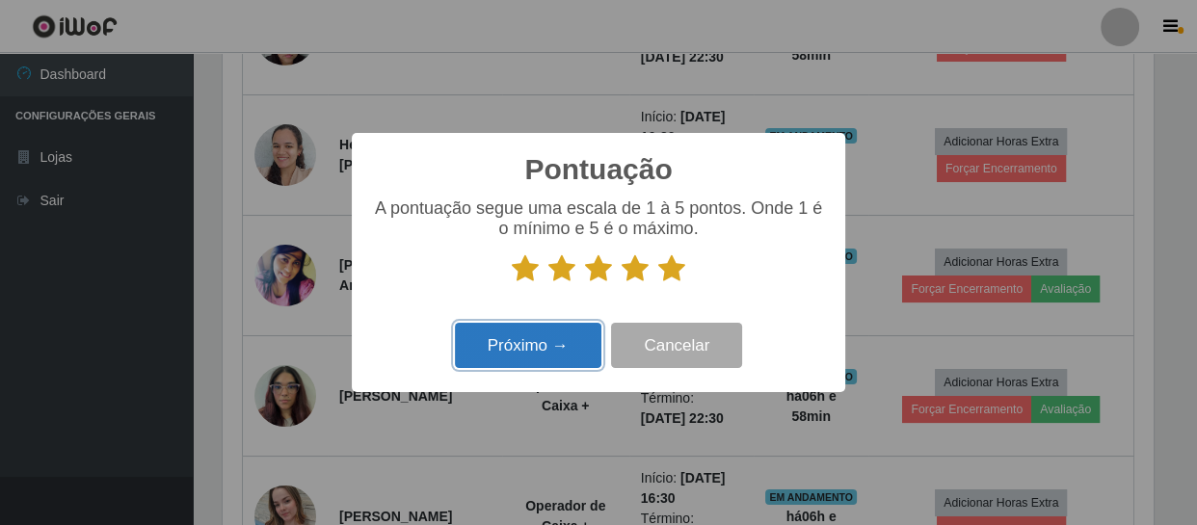
click at [578, 326] on button "Próximo →" at bounding box center [528, 345] width 146 height 45
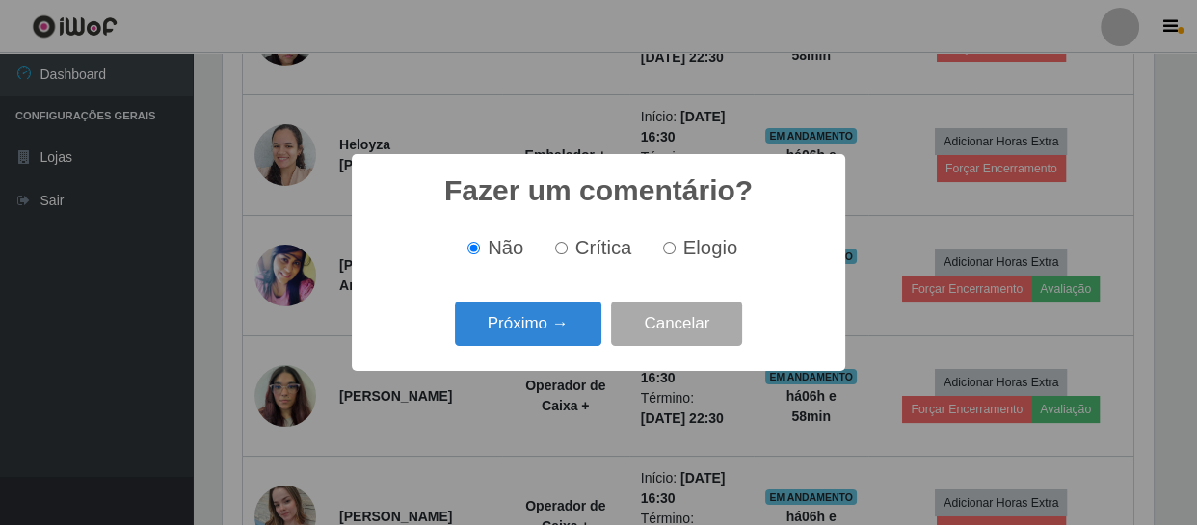
click at [666, 250] on input "Elogio" at bounding box center [669, 248] width 13 height 13
radio input "true"
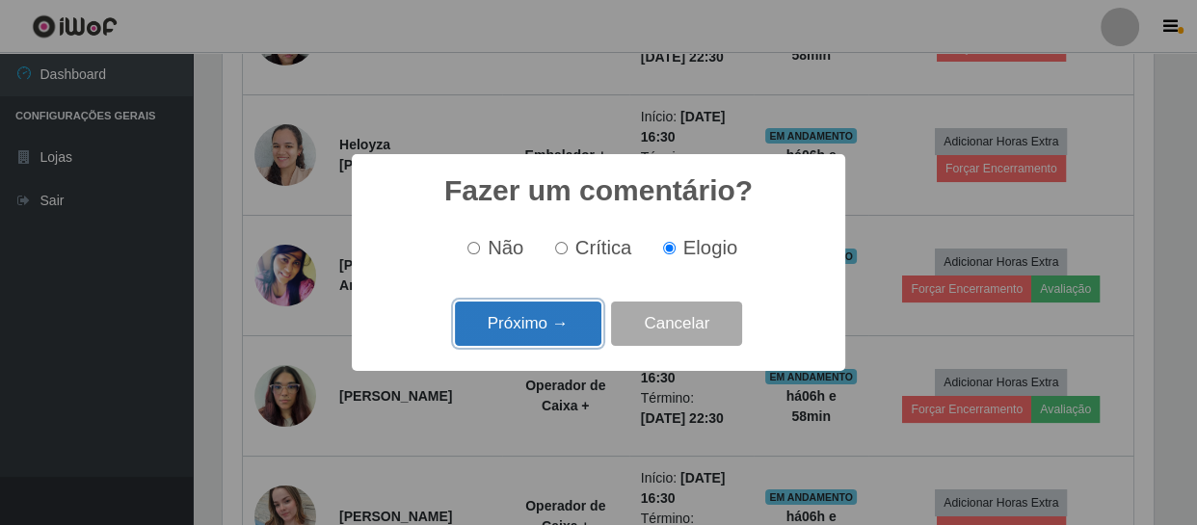
click at [504, 325] on button "Próximo →" at bounding box center [528, 324] width 146 height 45
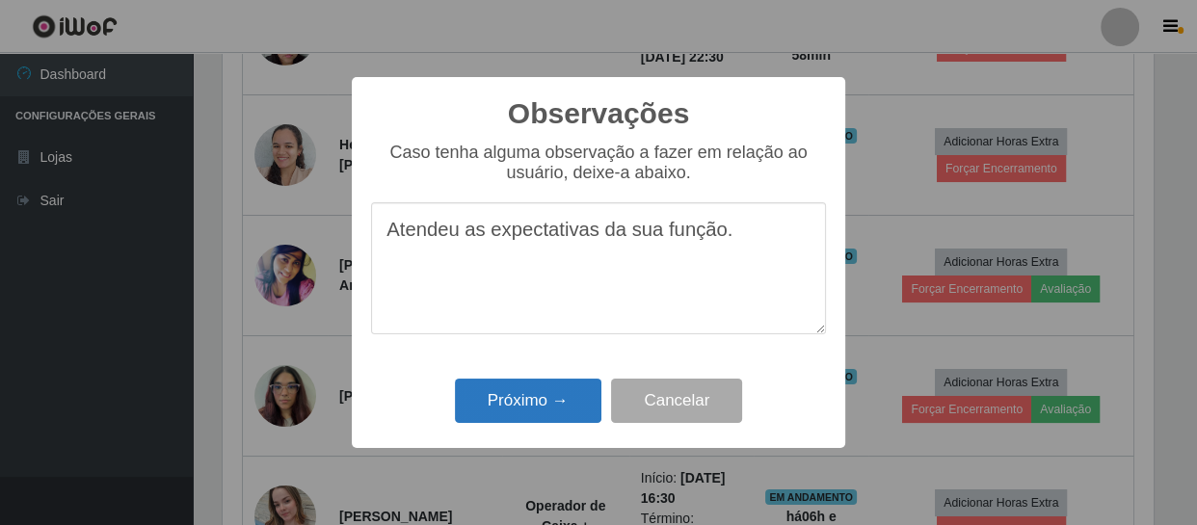
type textarea "Atendeu as expectativas da sua função."
click at [511, 405] on button "Próximo →" at bounding box center [528, 401] width 146 height 45
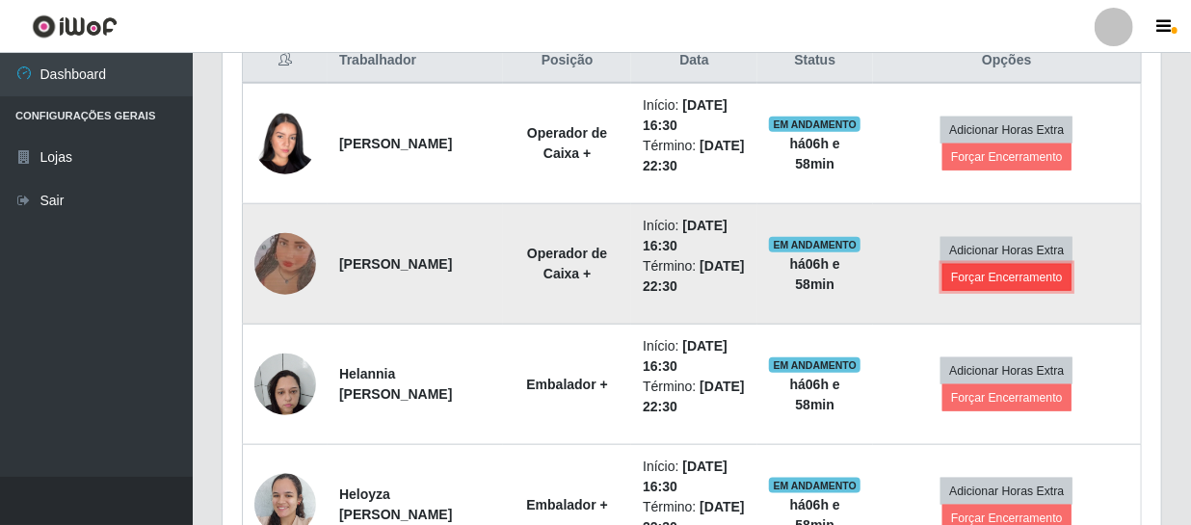
click at [991, 274] on button "Forçar Encerramento" at bounding box center [1007, 277] width 129 height 27
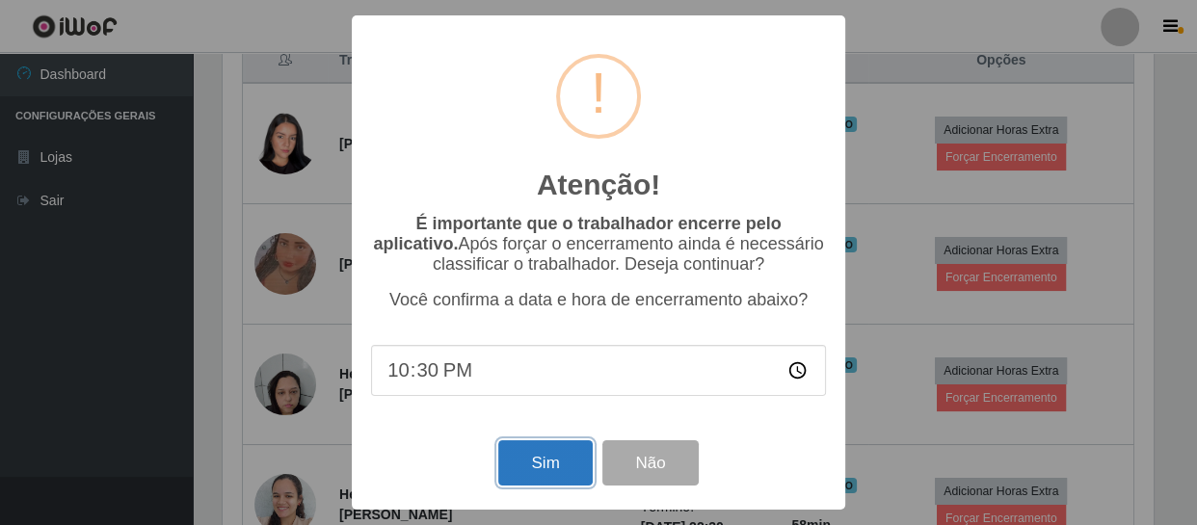
click at [539, 463] on button "Sim" at bounding box center [544, 462] width 93 height 45
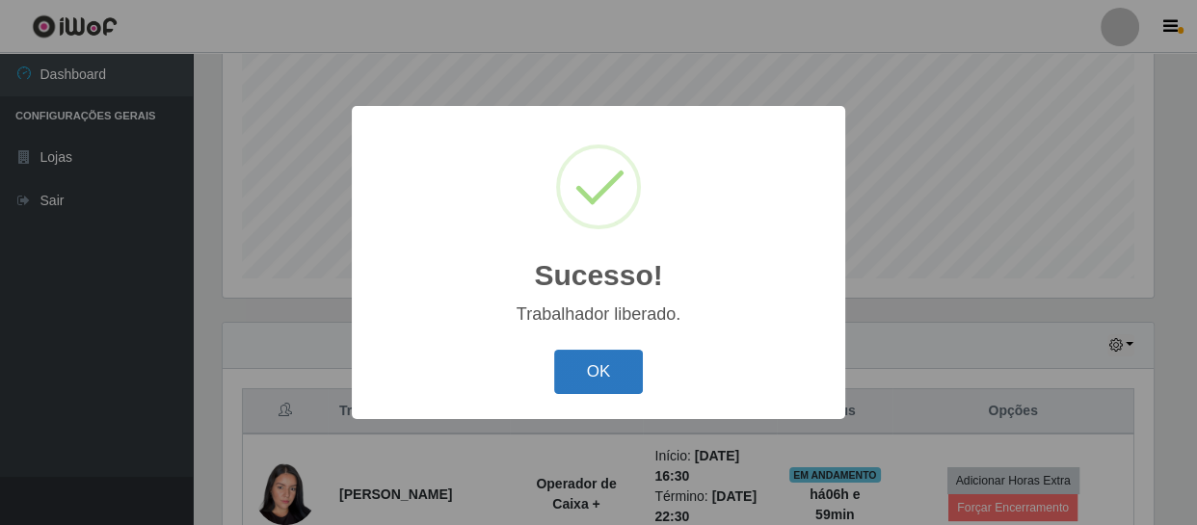
click at [607, 367] on button "OK" at bounding box center [599, 372] width 90 height 45
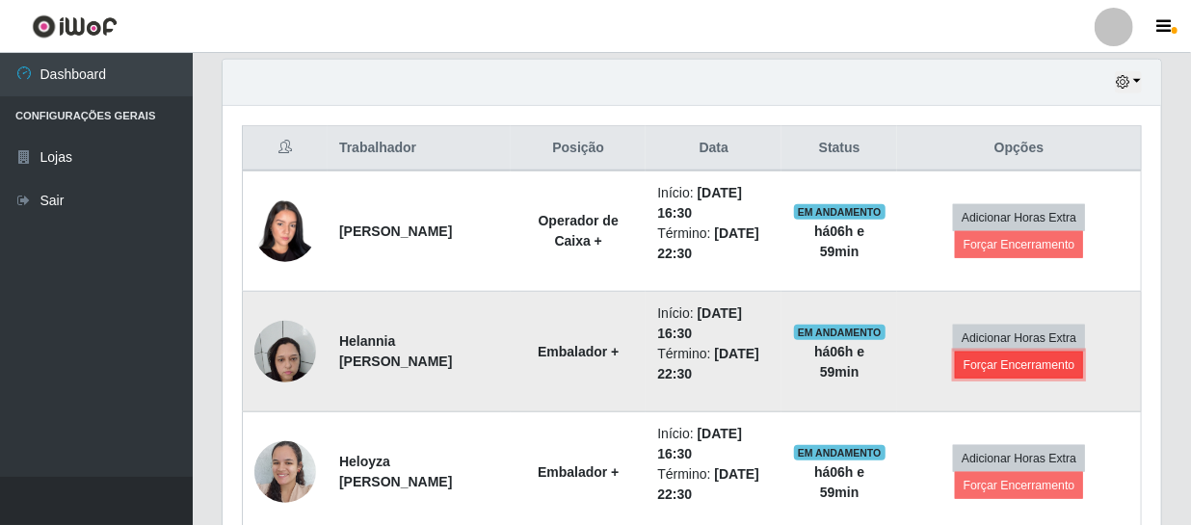
click at [996, 355] on button "Forçar Encerramento" at bounding box center [1019, 365] width 129 height 27
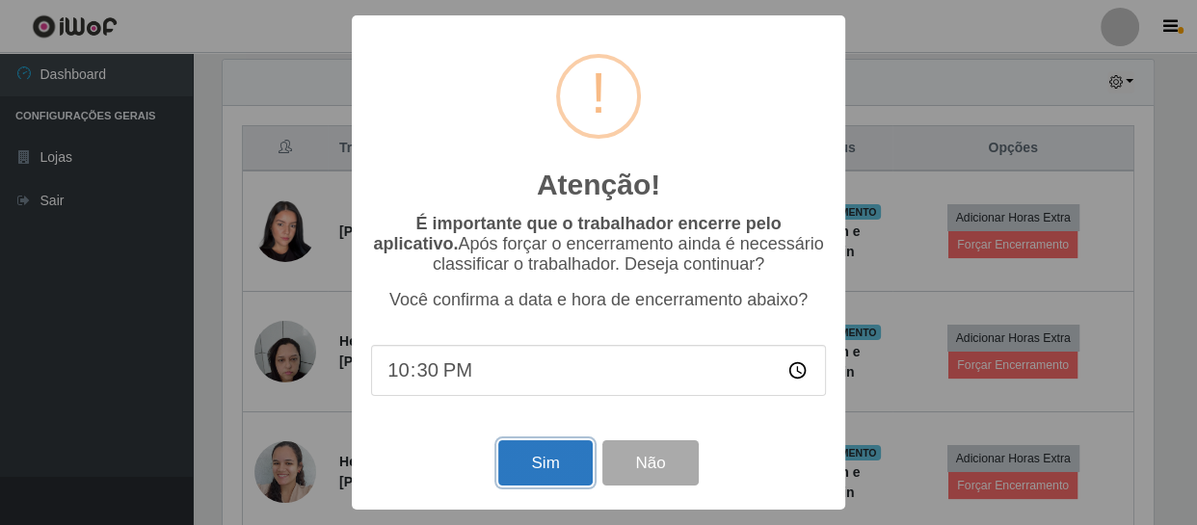
click at [553, 466] on button "Sim" at bounding box center [544, 462] width 93 height 45
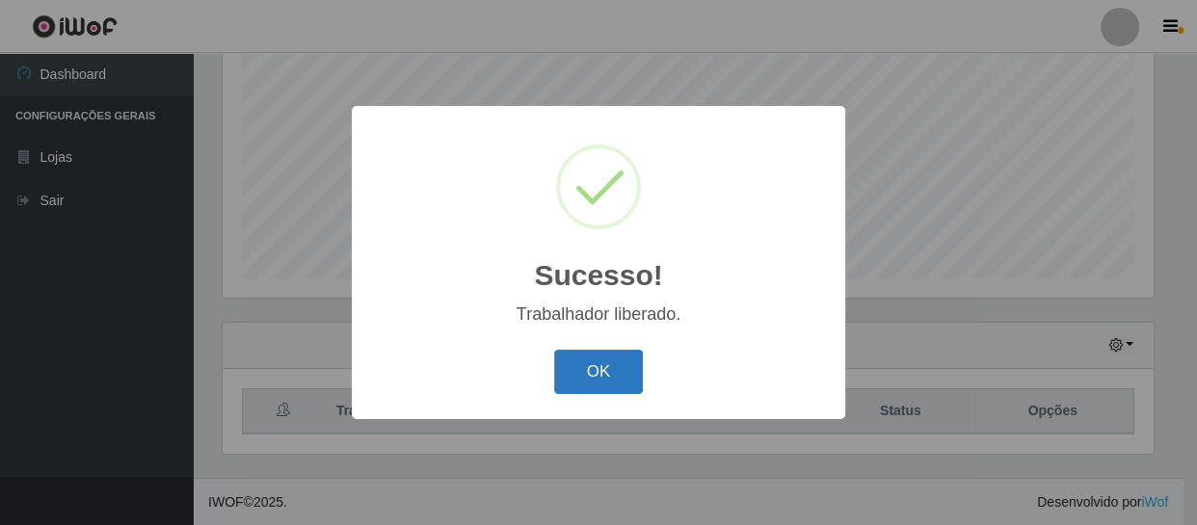
click at [618, 378] on button "OK" at bounding box center [599, 372] width 90 height 45
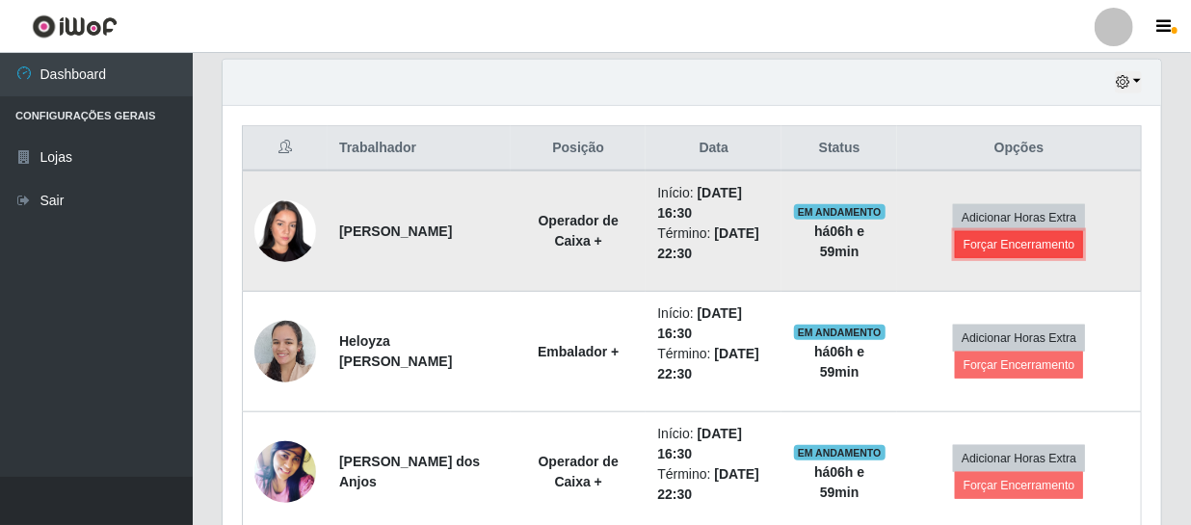
click at [984, 241] on button "Forçar Encerramento" at bounding box center [1019, 244] width 129 height 27
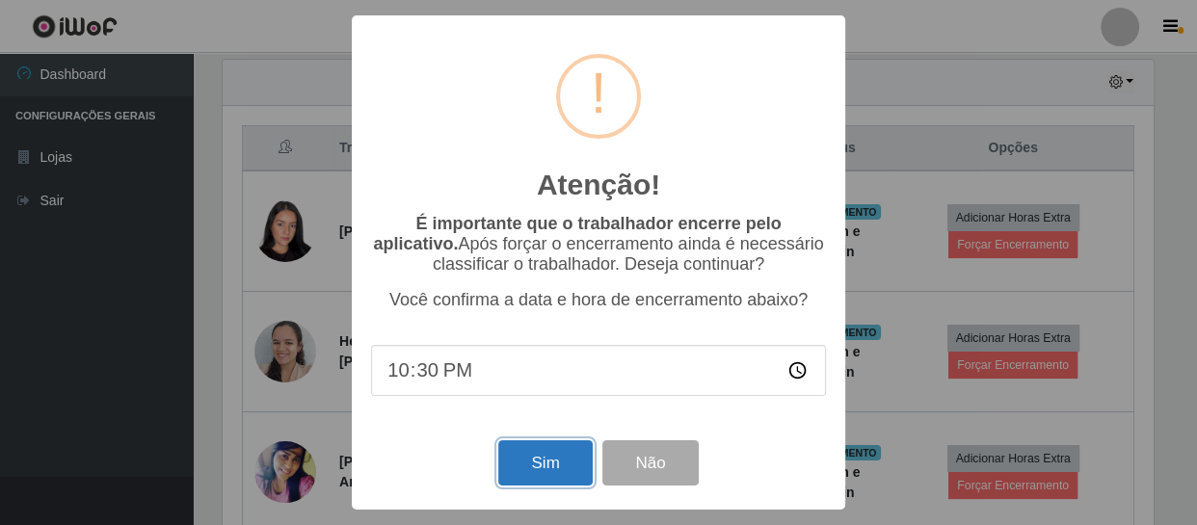
click at [565, 453] on button "Sim" at bounding box center [544, 462] width 93 height 45
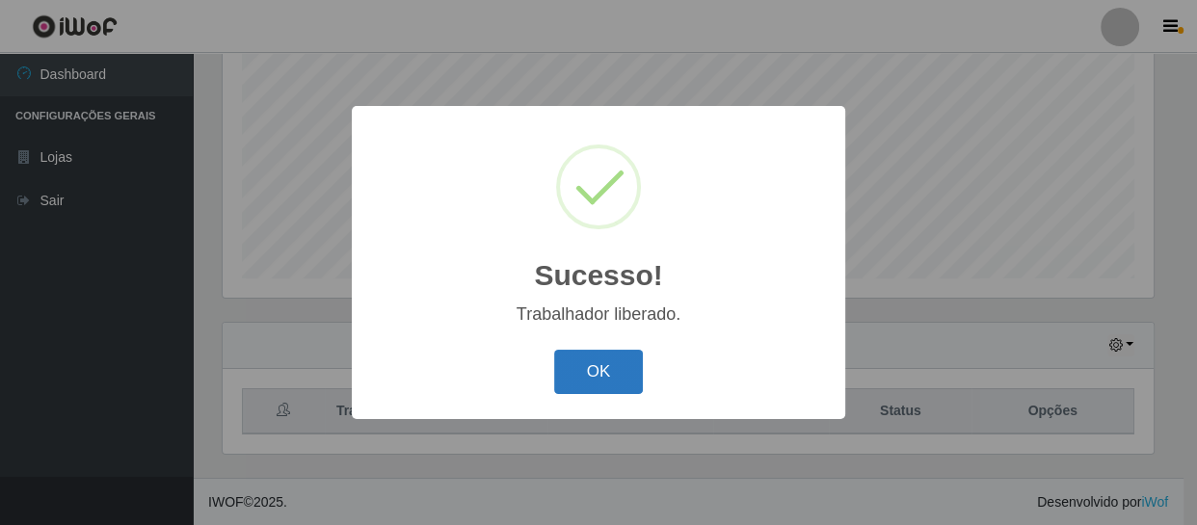
drag, startPoint x: 572, startPoint y: 366, endPoint x: 584, endPoint y: 367, distance: 11.6
click at [576, 366] on button "OK" at bounding box center [599, 372] width 90 height 45
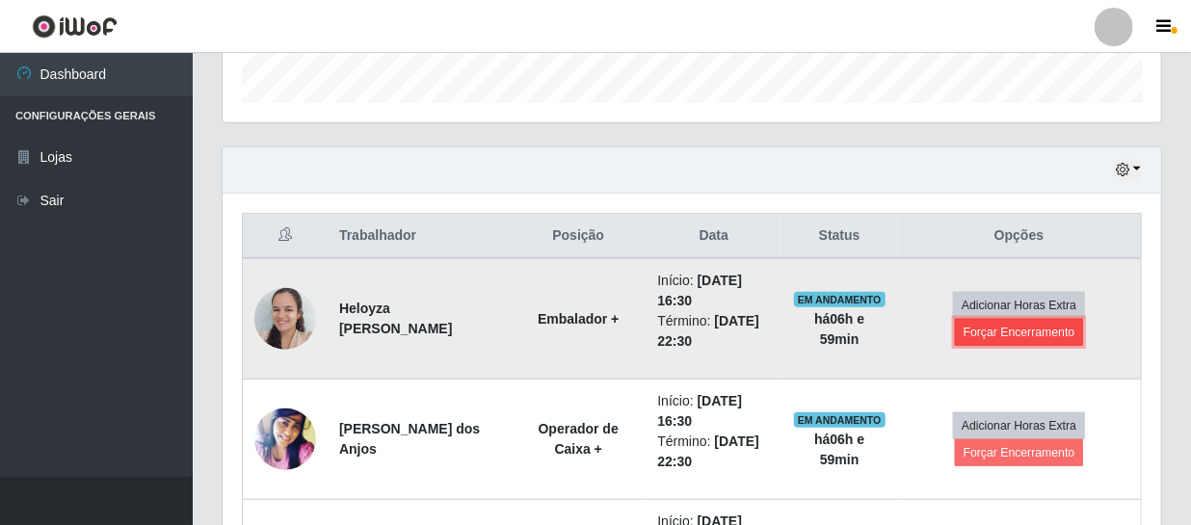
click at [987, 328] on button "Forçar Encerramento" at bounding box center [1019, 332] width 129 height 27
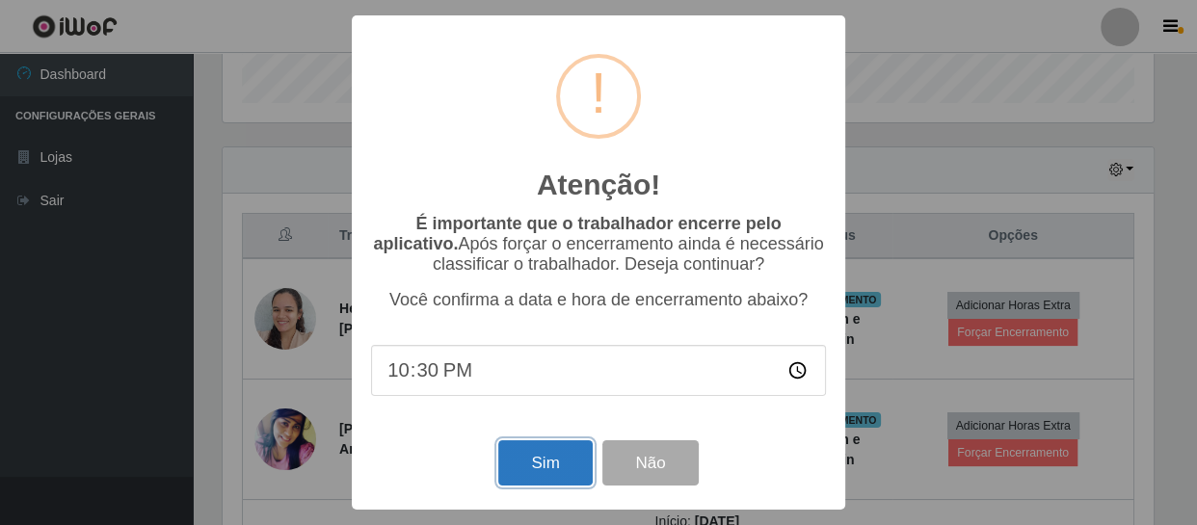
click at [540, 452] on button "Sim" at bounding box center [544, 462] width 93 height 45
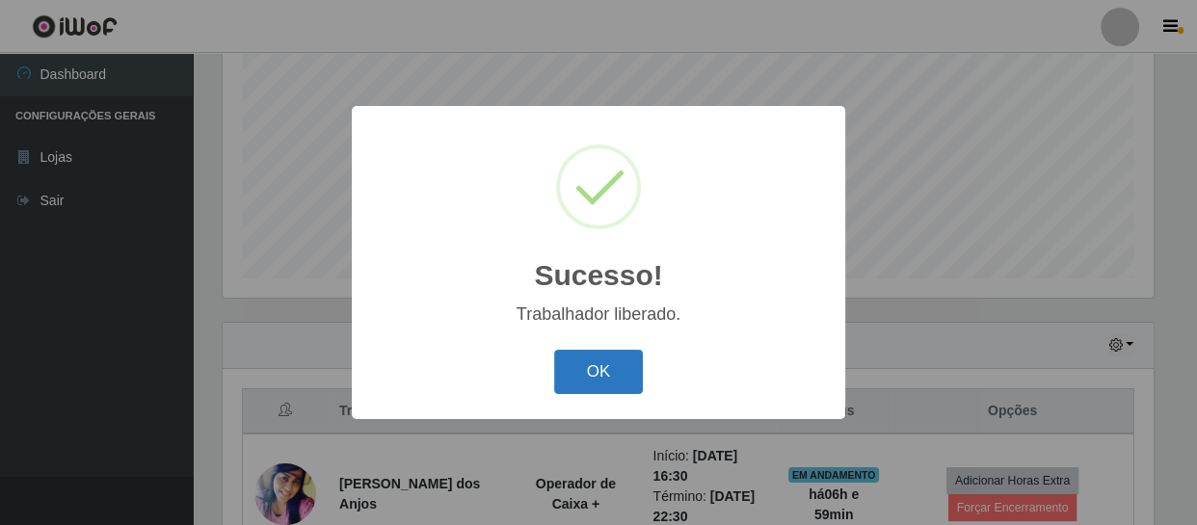
click at [594, 369] on button "OK" at bounding box center [599, 372] width 90 height 45
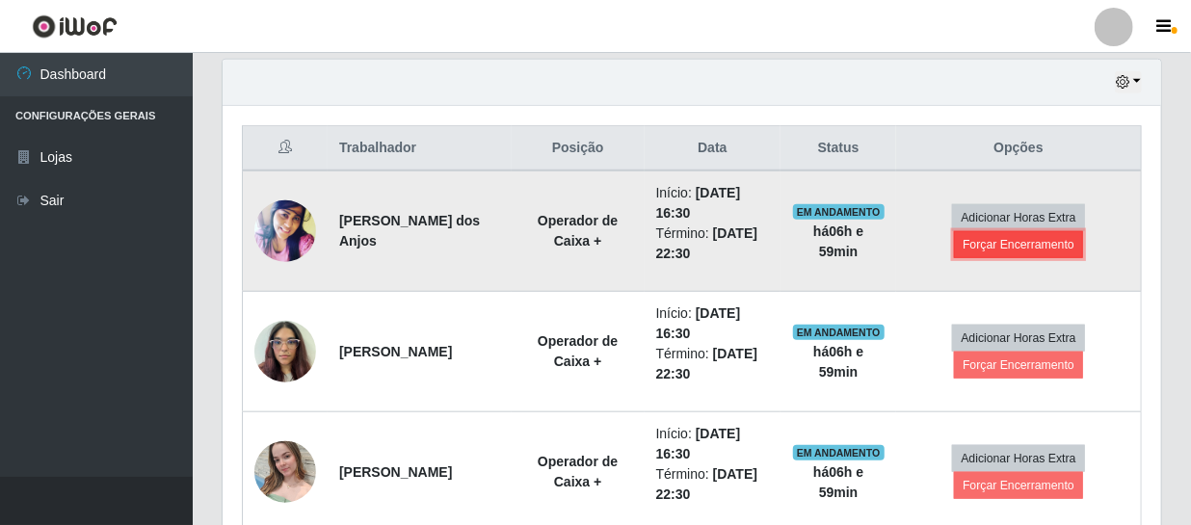
click at [968, 249] on button "Forçar Encerramento" at bounding box center [1018, 244] width 129 height 27
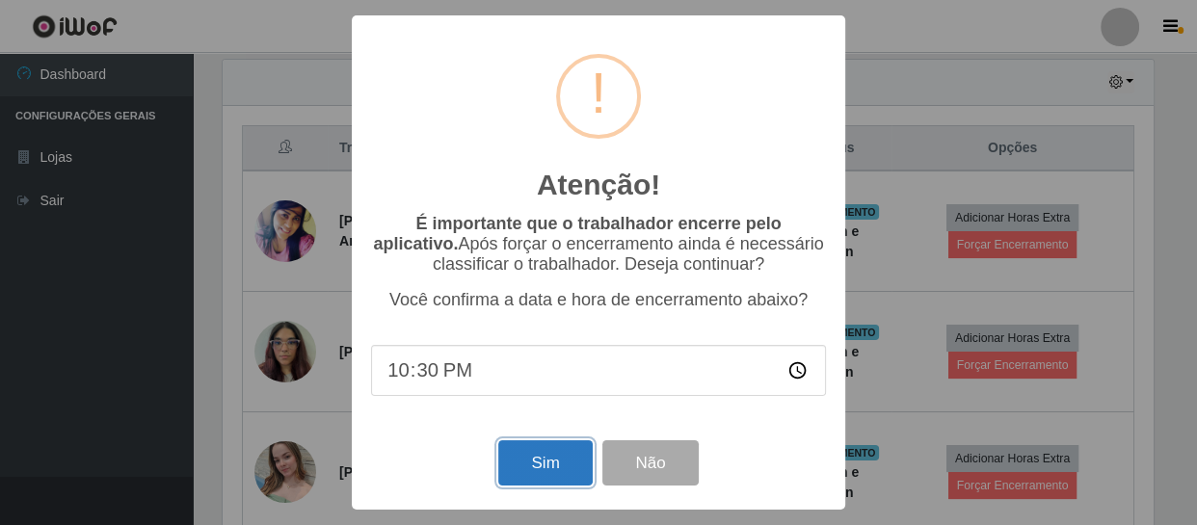
click at [537, 478] on button "Sim" at bounding box center [544, 462] width 93 height 45
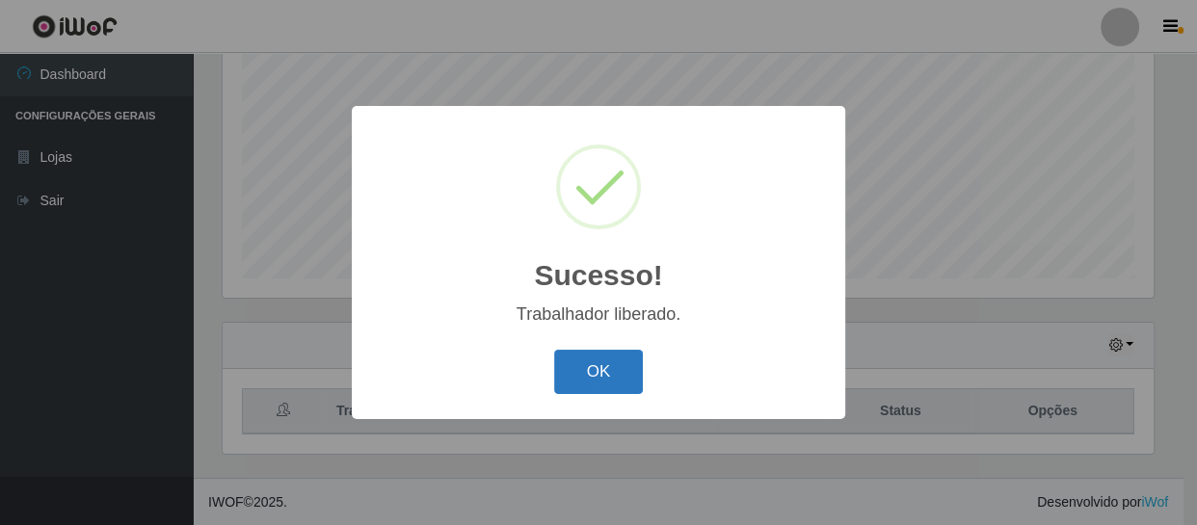
click at [586, 381] on button "OK" at bounding box center [599, 372] width 90 height 45
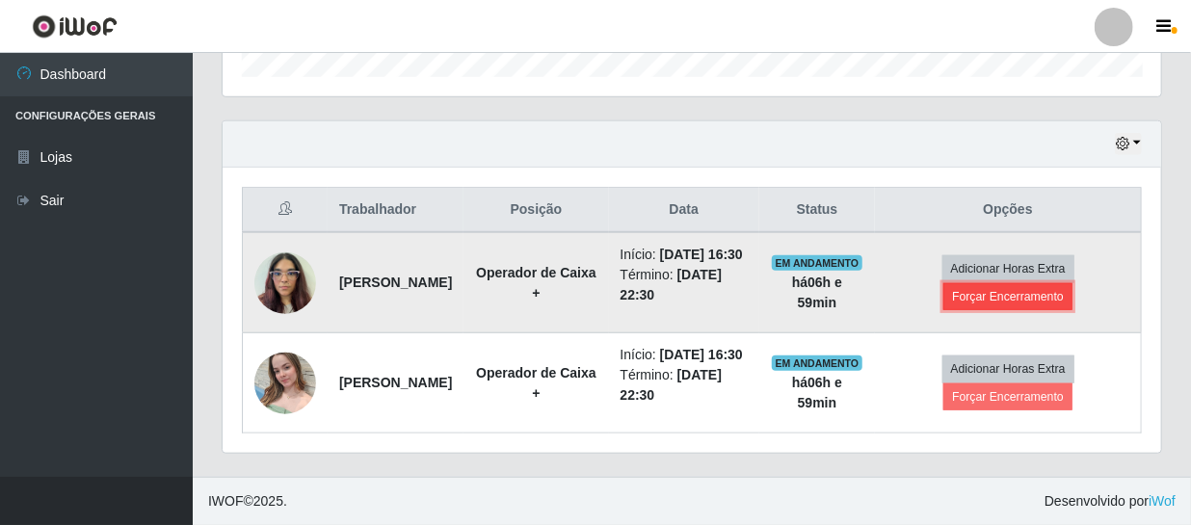
click at [1007, 283] on button "Forçar Encerramento" at bounding box center [1007, 296] width 129 height 27
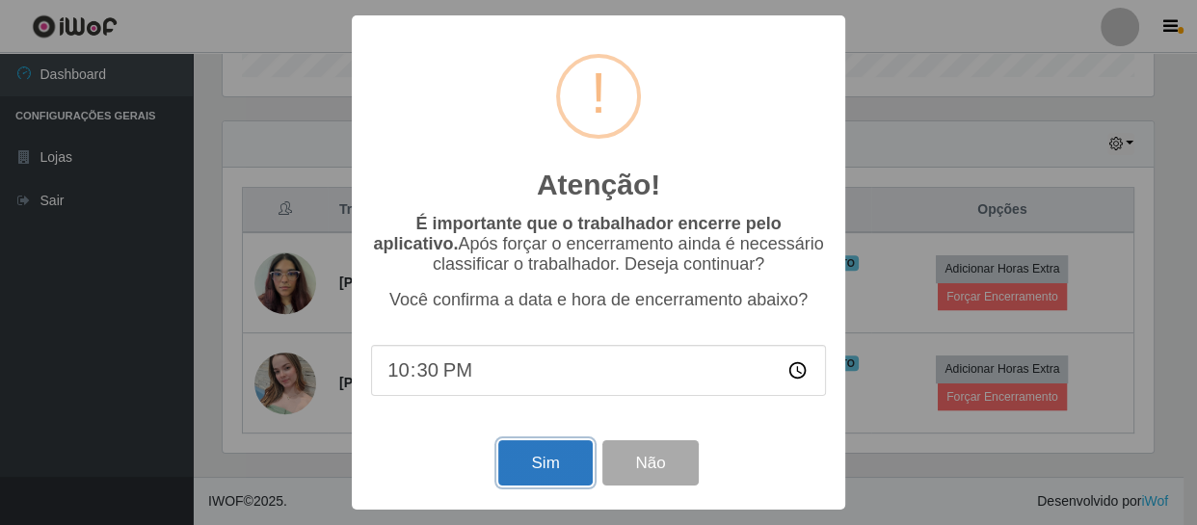
click at [536, 473] on button "Sim" at bounding box center [544, 462] width 93 height 45
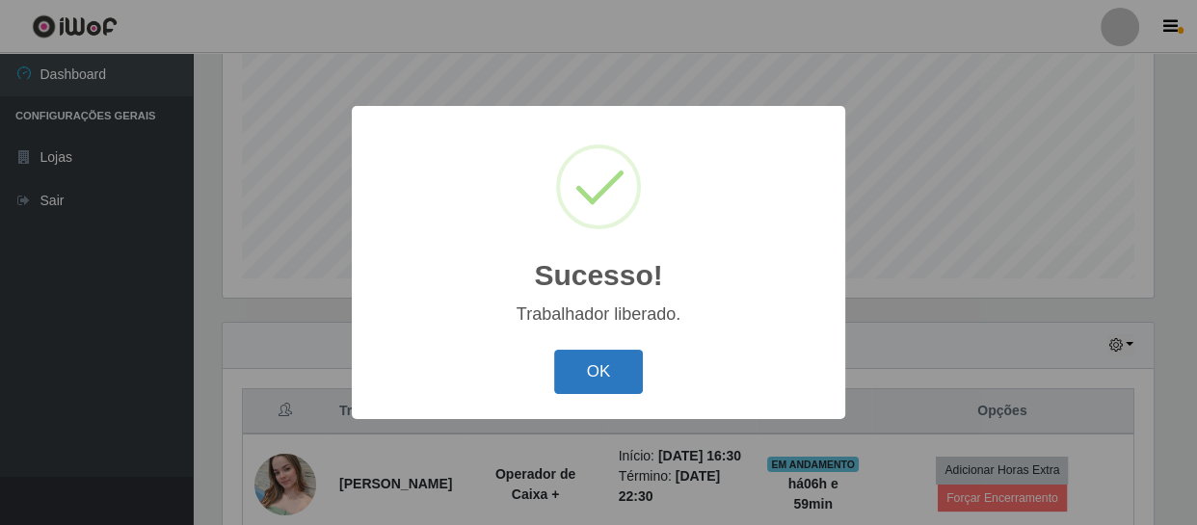
click at [567, 379] on button "OK" at bounding box center [599, 372] width 90 height 45
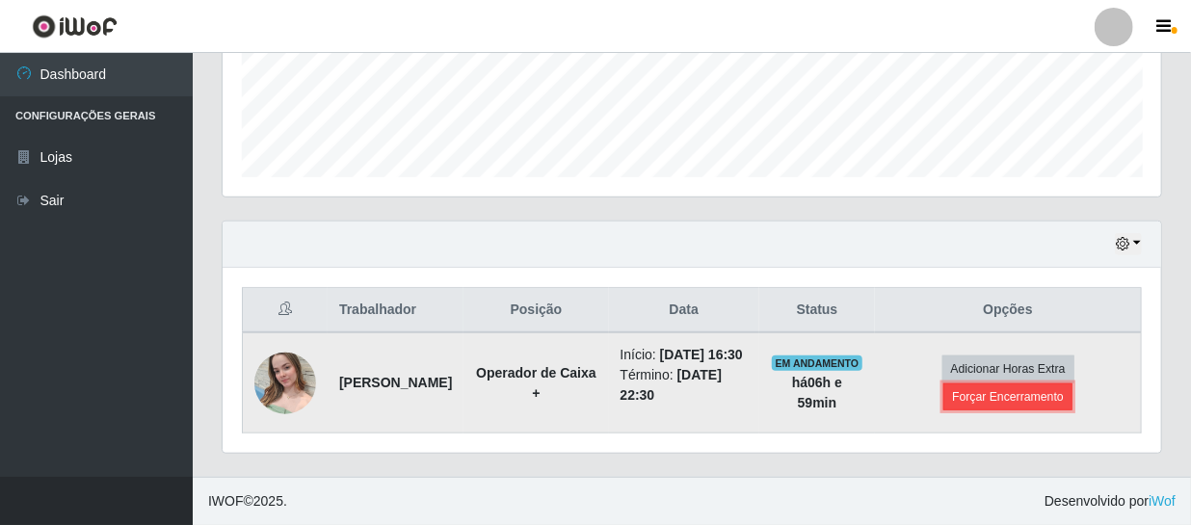
click at [1024, 384] on button "Forçar Encerramento" at bounding box center [1007, 397] width 129 height 27
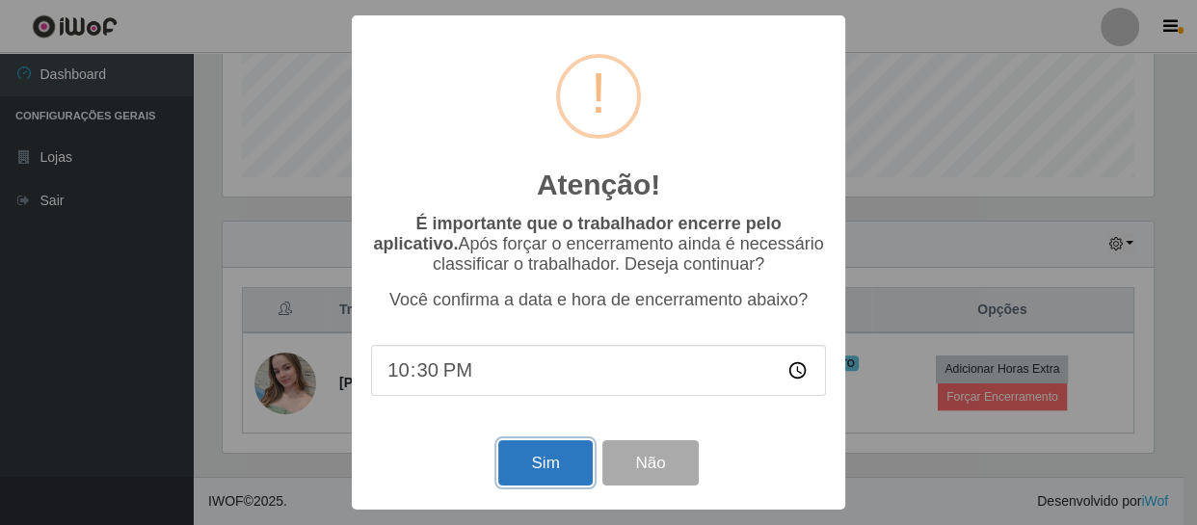
click at [503, 464] on button "Sim" at bounding box center [544, 462] width 93 height 45
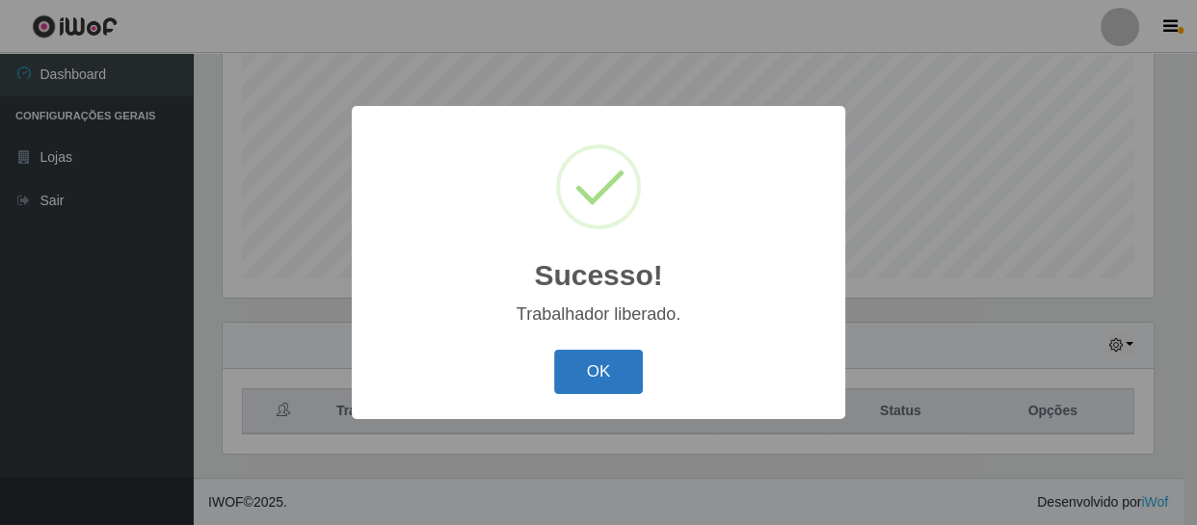
click at [584, 367] on button "OK" at bounding box center [599, 372] width 90 height 45
